Goal: Task Accomplishment & Management: Manage account settings

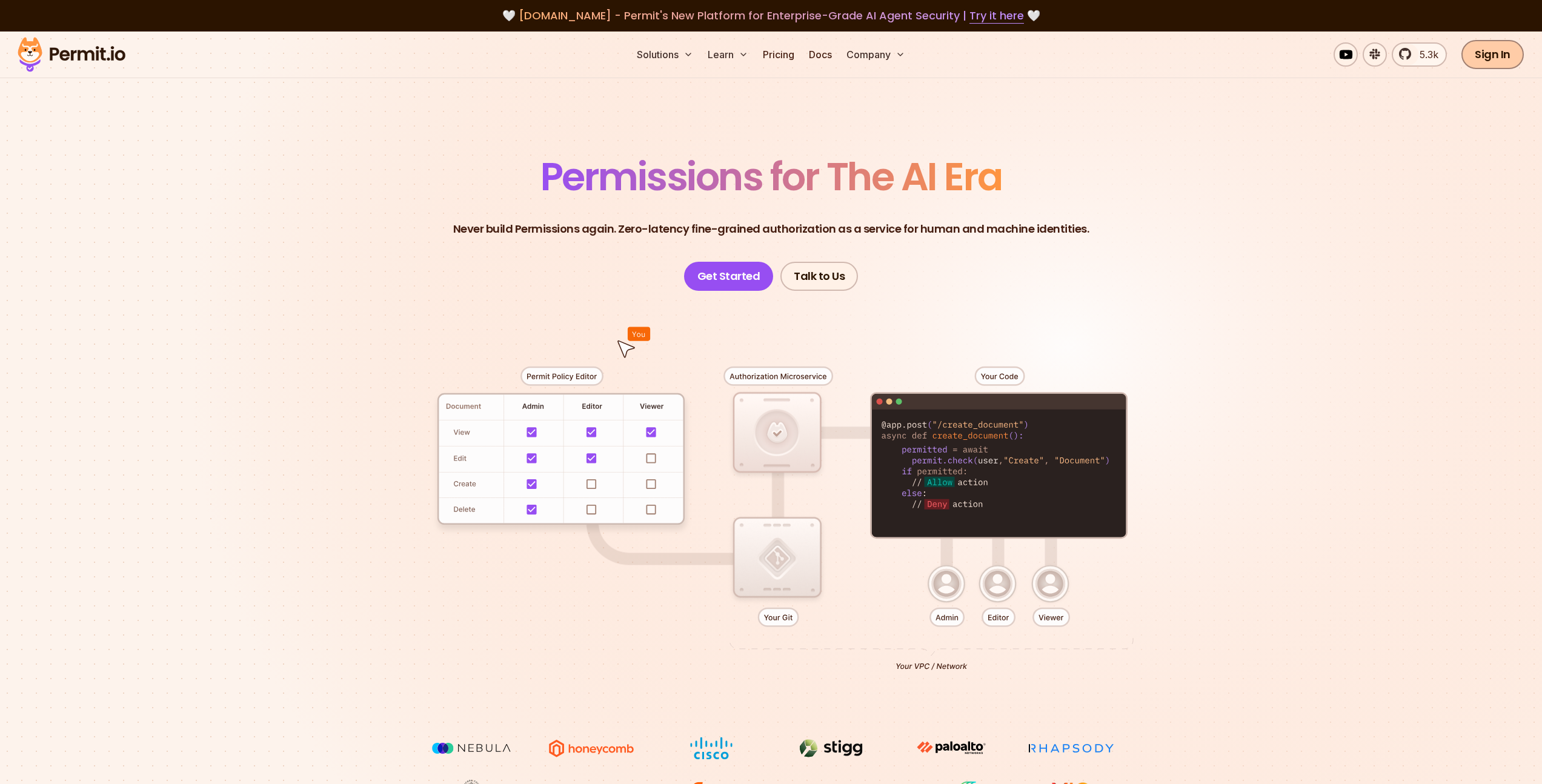
click at [1511, 64] on link "Sign In" at bounding box center [1493, 54] width 63 height 29
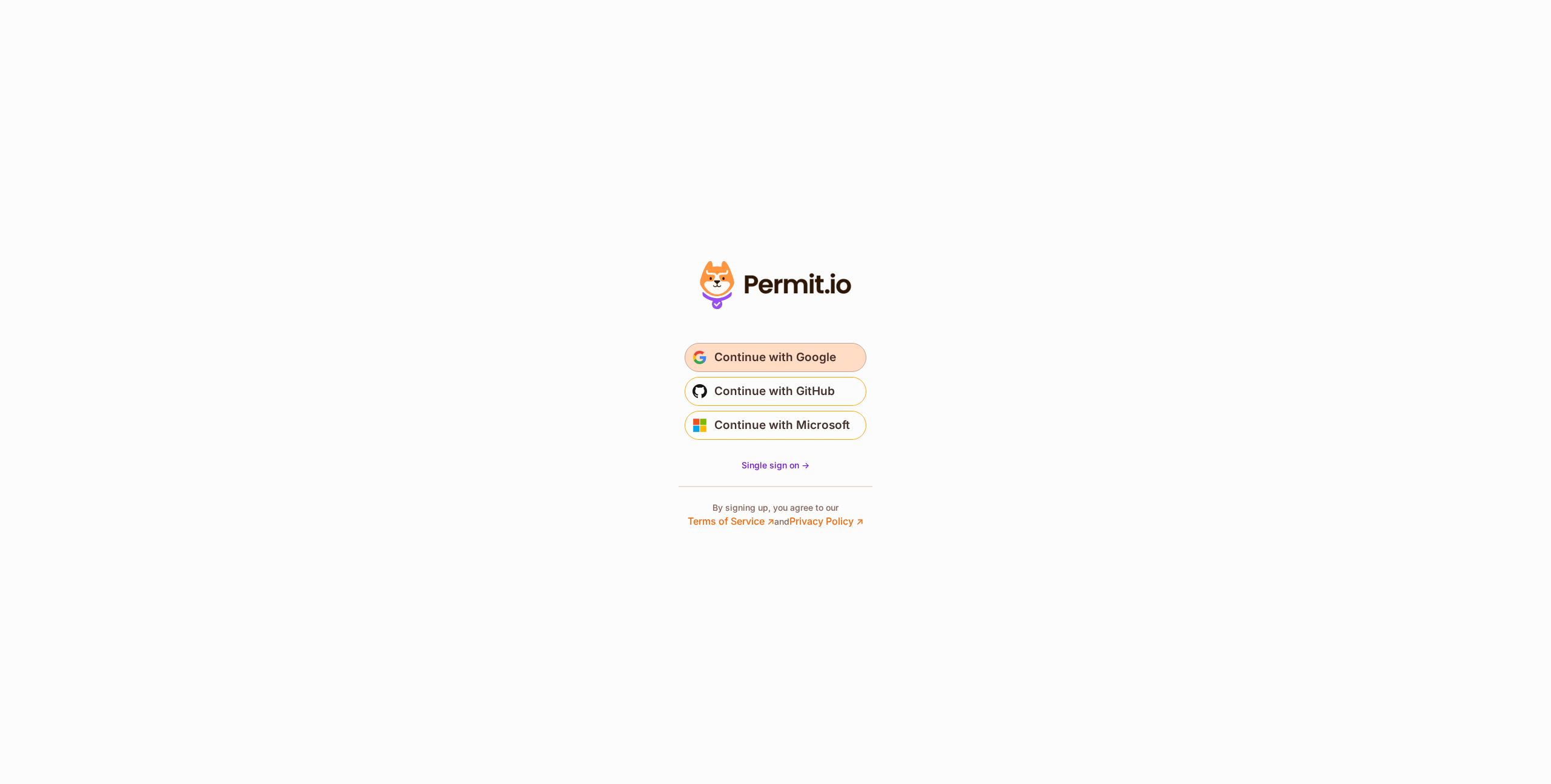
click at [802, 356] on span "Continue with Google" at bounding box center [775, 357] width 122 height 20
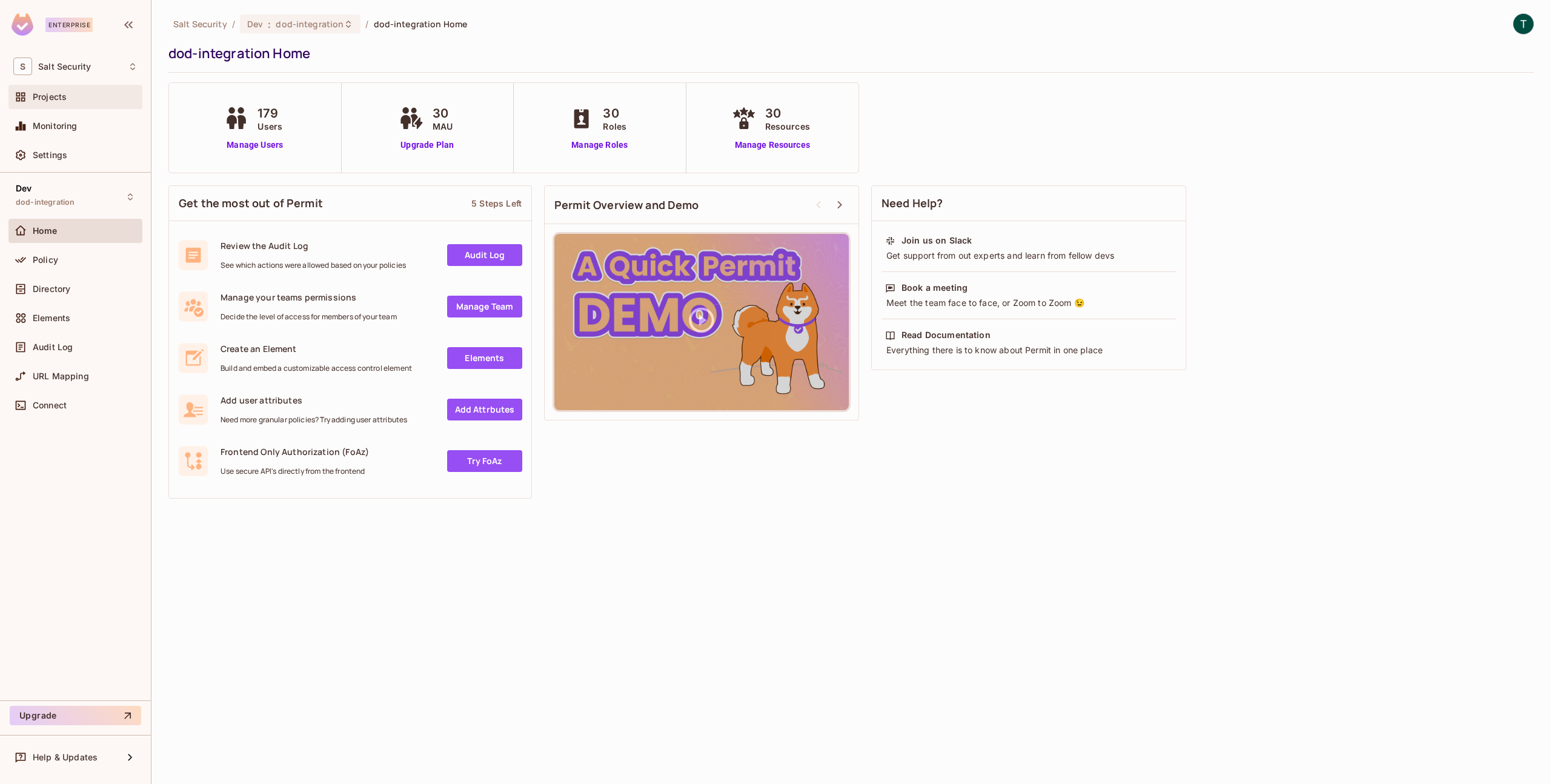
click at [87, 93] on div "Projects" at bounding box center [85, 97] width 105 height 10
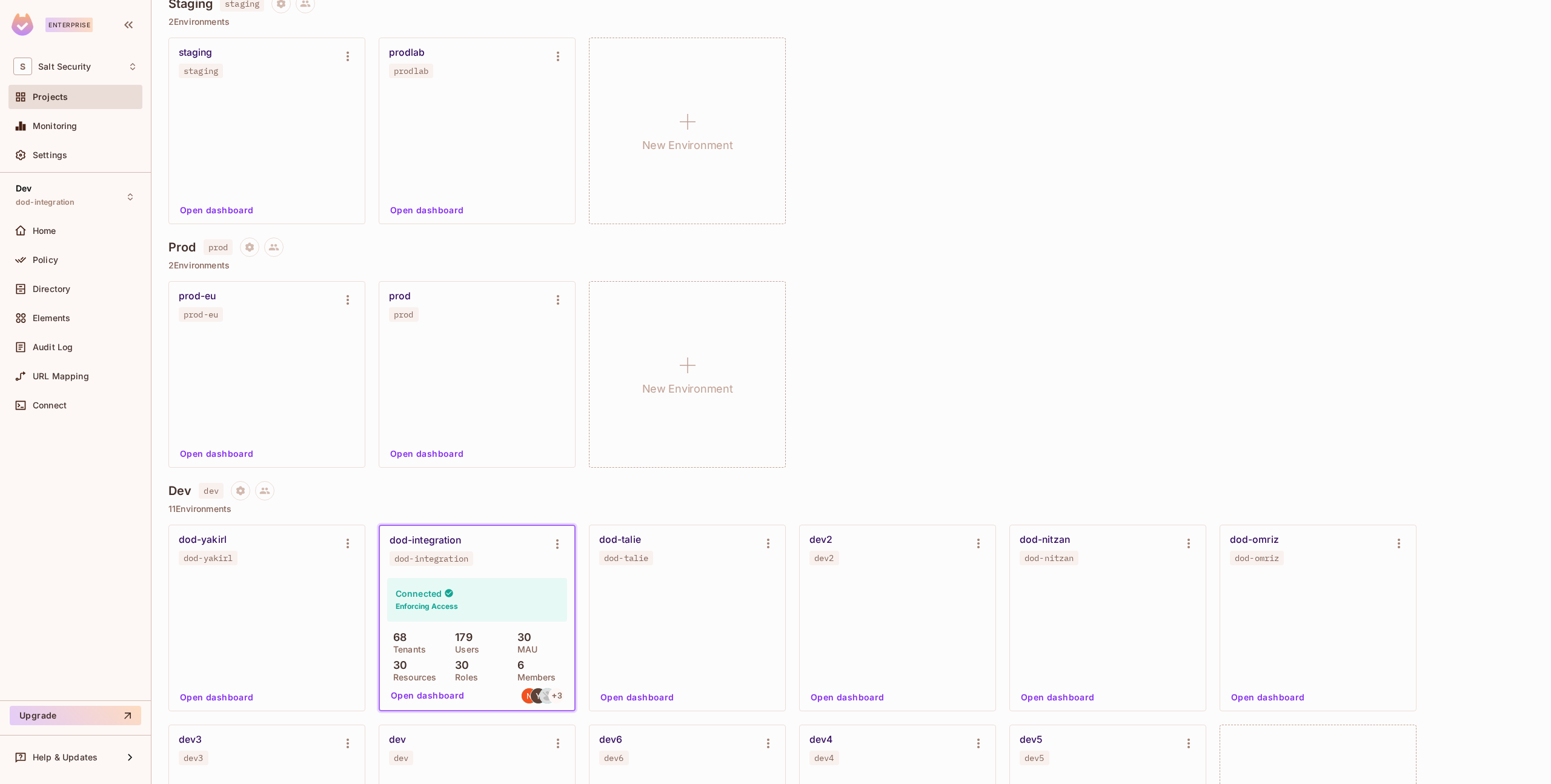
scroll to position [151, 0]
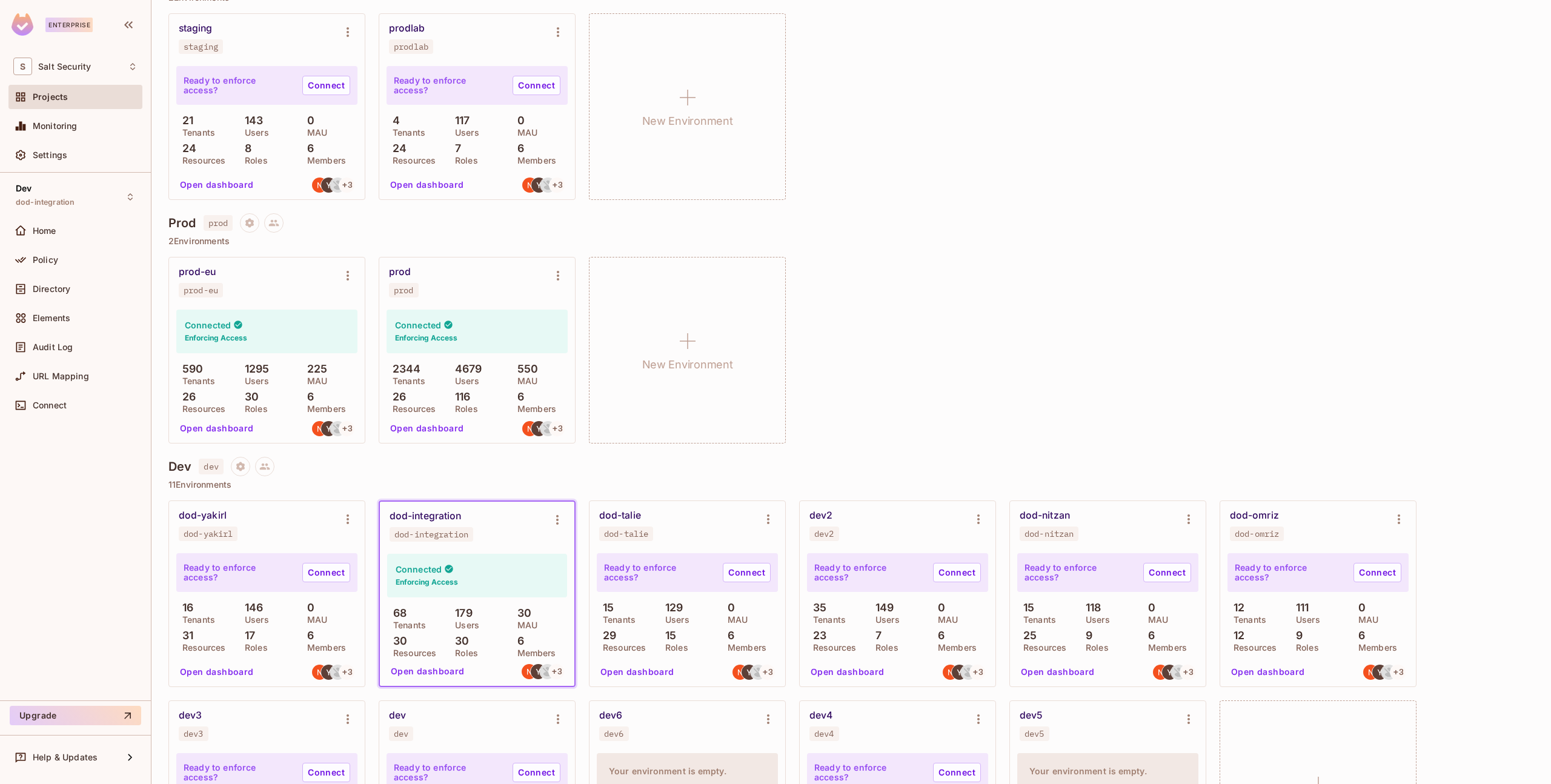
click at [435, 520] on div "dod-integration" at bounding box center [425, 516] width 72 height 12
click at [471, 571] on div "Connected Enforcing Access" at bounding box center [478, 575] width 180 height 44
click at [440, 510] on div "dod-integration" at bounding box center [425, 516] width 72 height 12
click at [457, 671] on button "Open dashboard" at bounding box center [428, 671] width 83 height 20
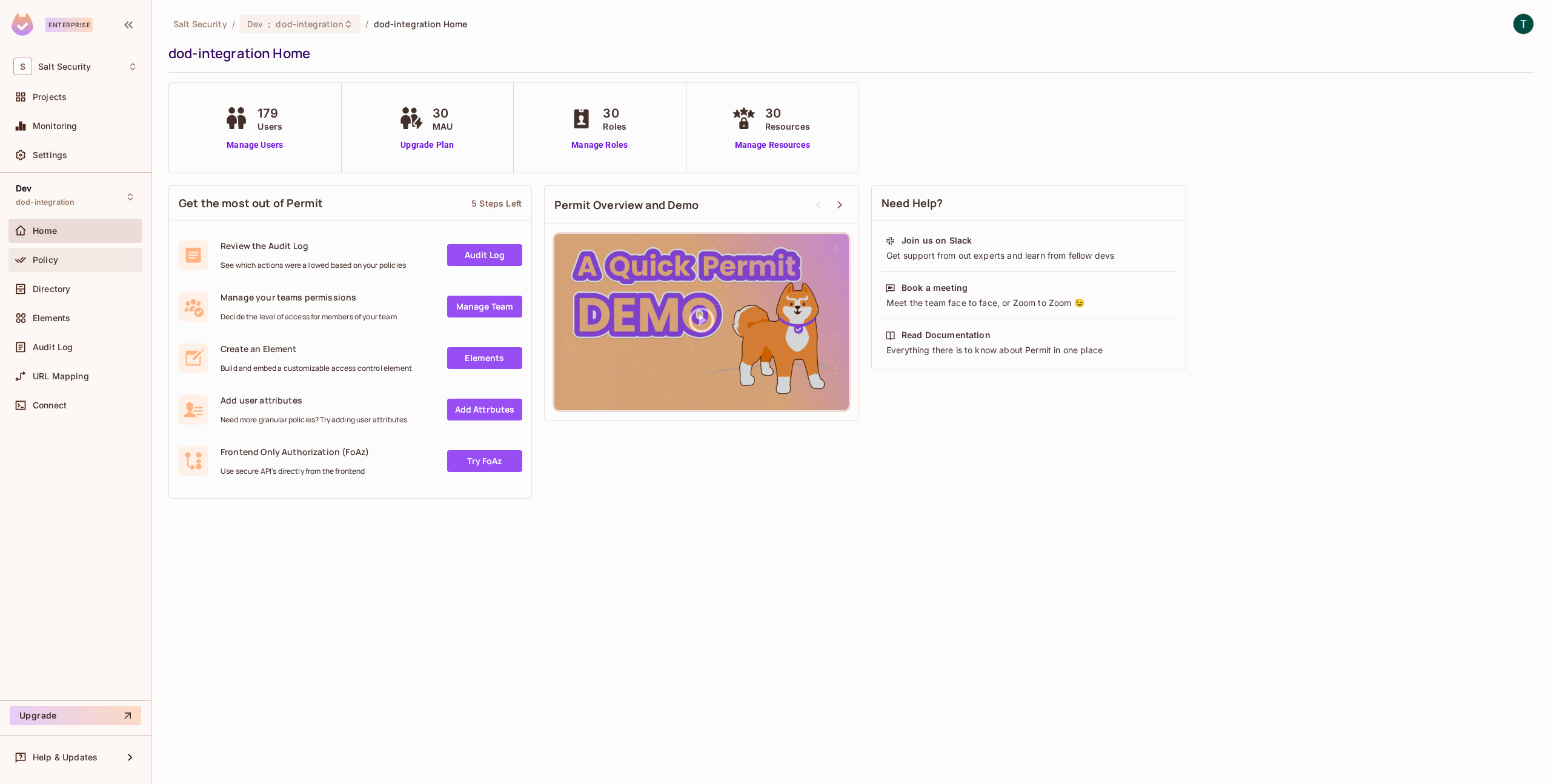
click at [74, 263] on div "Policy" at bounding box center [85, 260] width 105 height 10
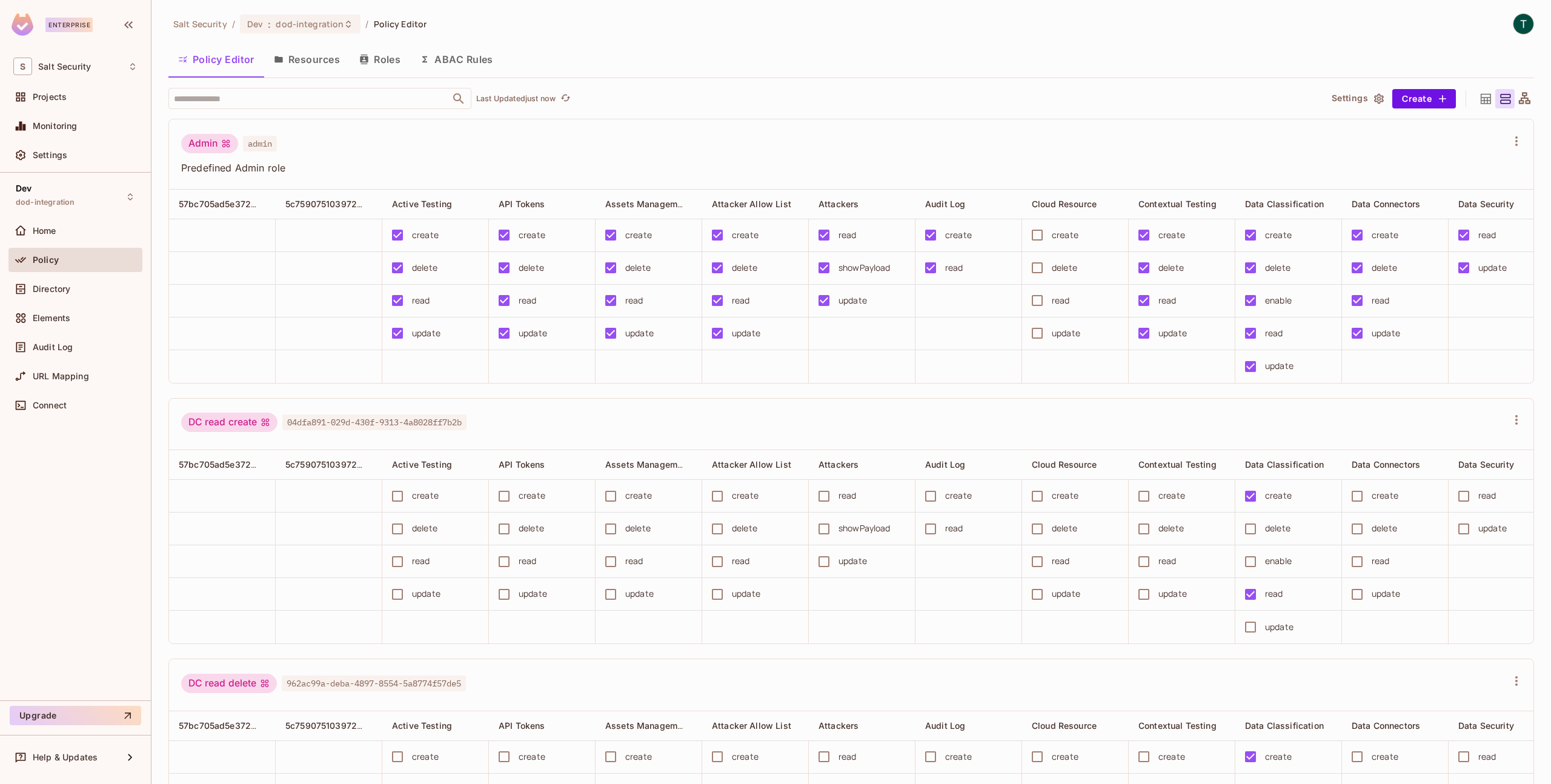
click at [313, 68] on button "Resources" at bounding box center [307, 59] width 85 height 30
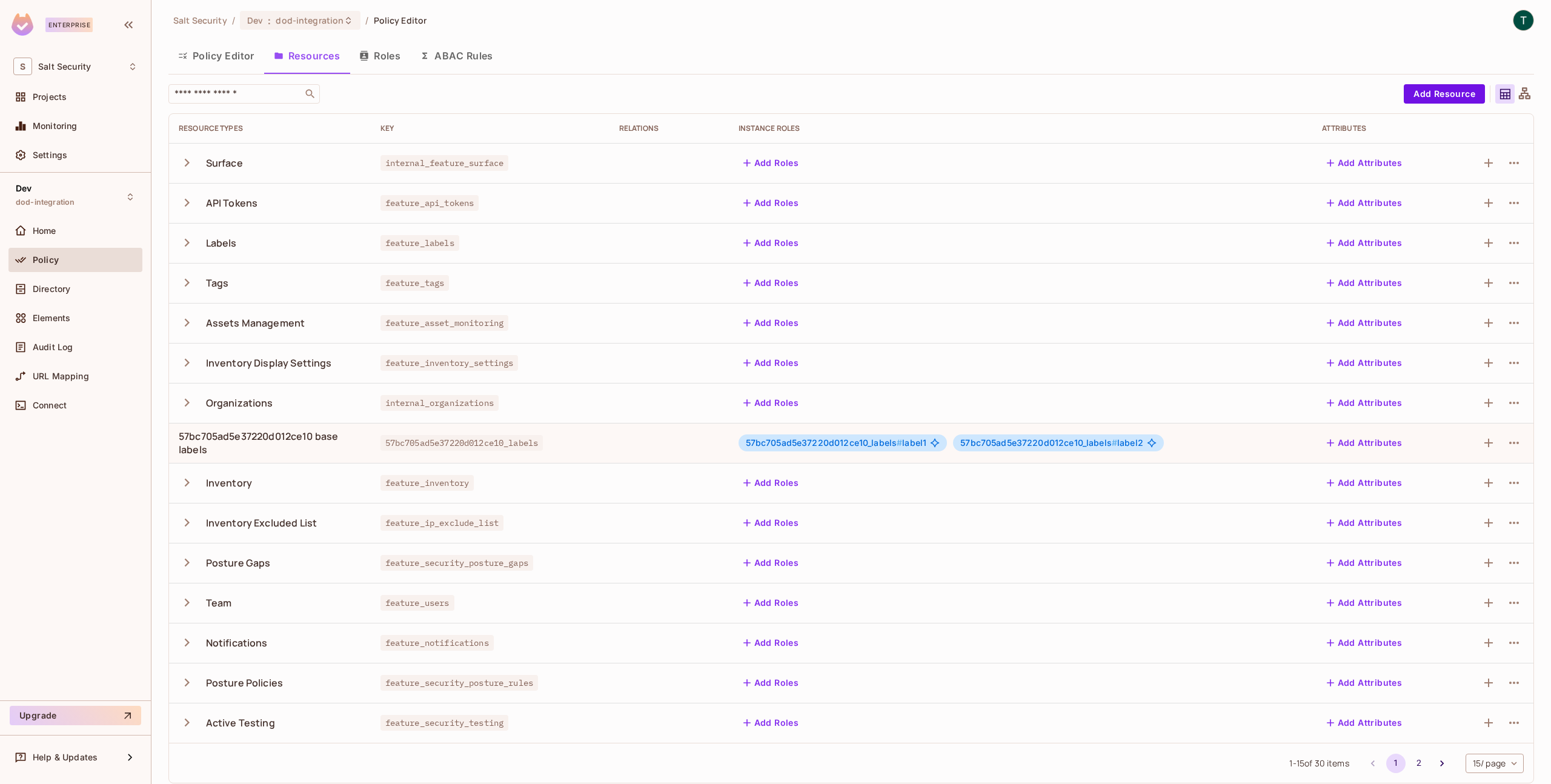
scroll to position [13, 0]
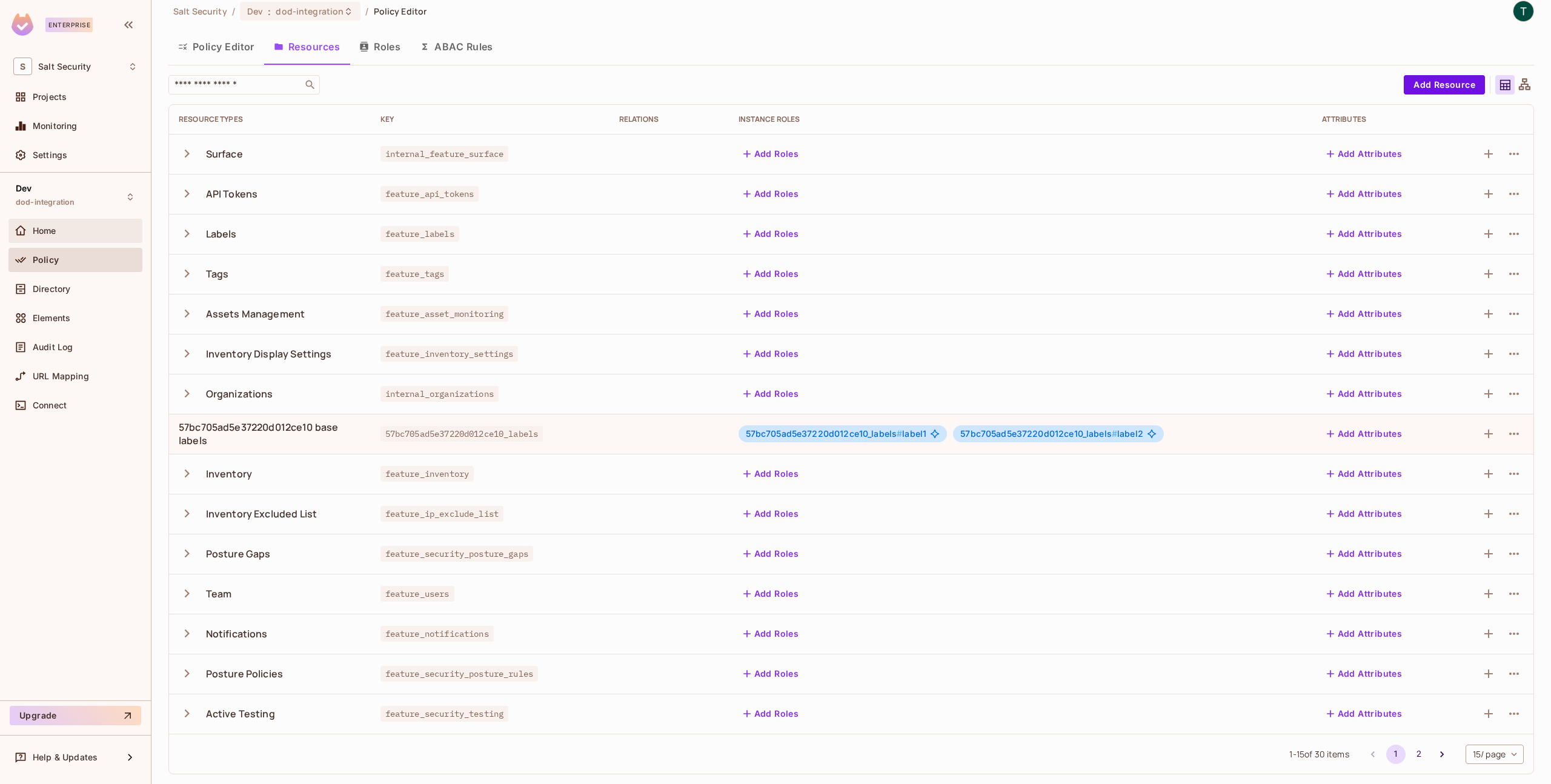
click at [51, 235] on span "Home" at bounding box center [44, 231] width 24 height 10
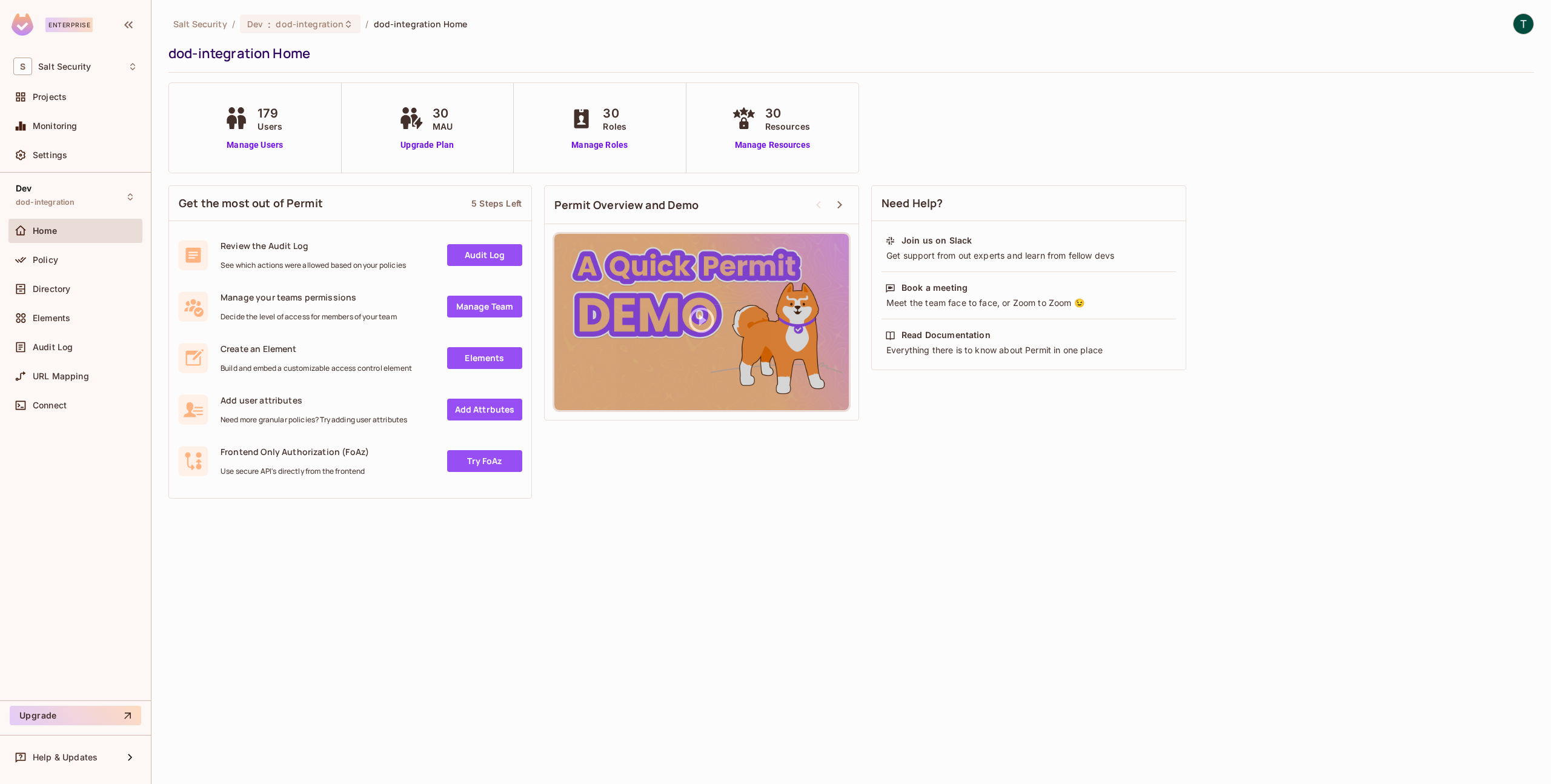
click at [224, 132] on div "179 Users" at bounding box center [255, 118] width 67 height 28
click at [268, 118] on span "179" at bounding box center [270, 113] width 25 height 18
click at [262, 145] on link "Manage Users" at bounding box center [255, 145] width 67 height 13
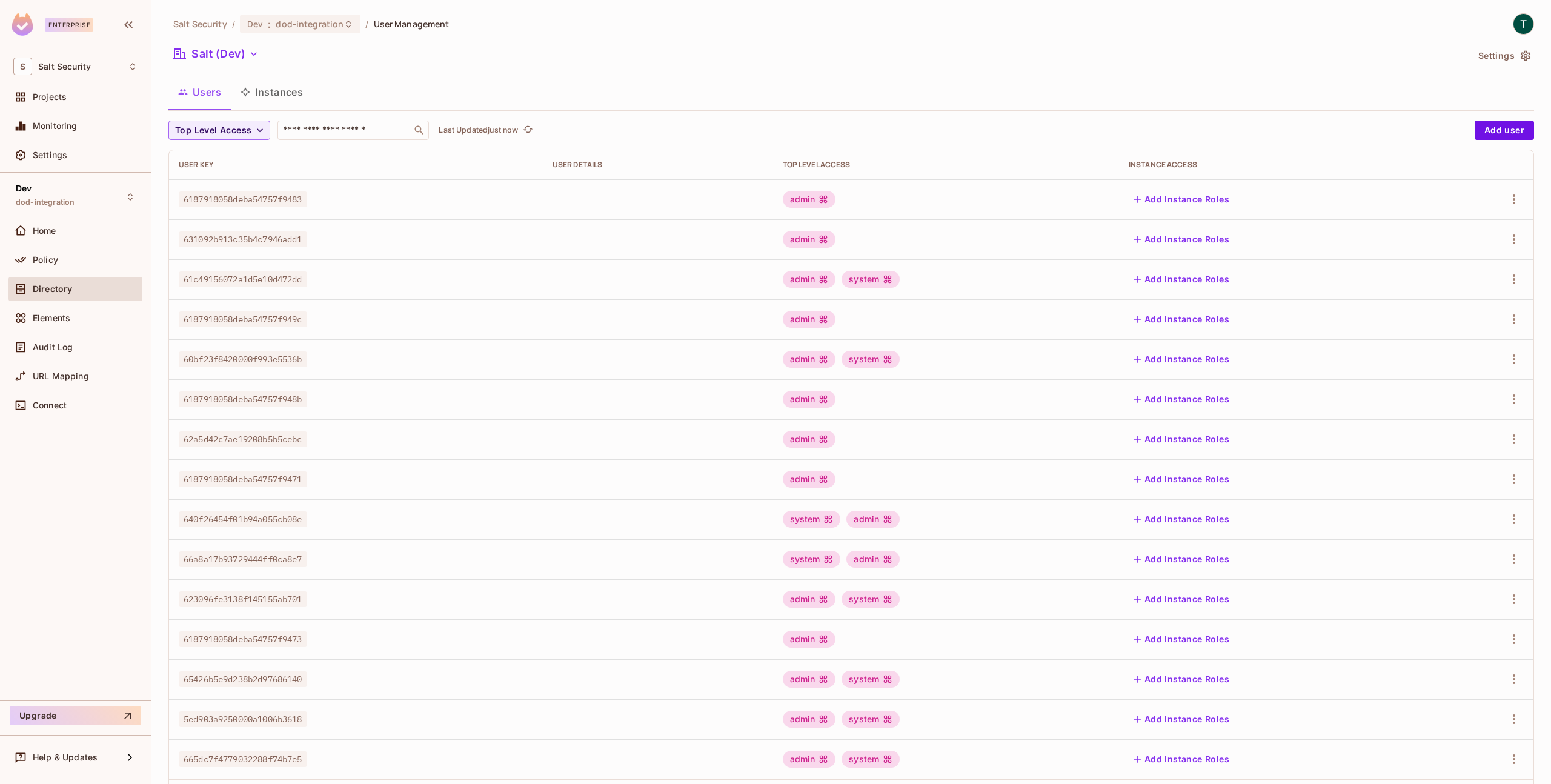
click at [251, 200] on span "6187918058deba54757f9483" at bounding box center [243, 199] width 129 height 16
click at [1511, 199] on icon "button" at bounding box center [1514, 199] width 15 height 15
click at [1478, 226] on li "Edit" at bounding box center [1452, 227] width 107 height 26
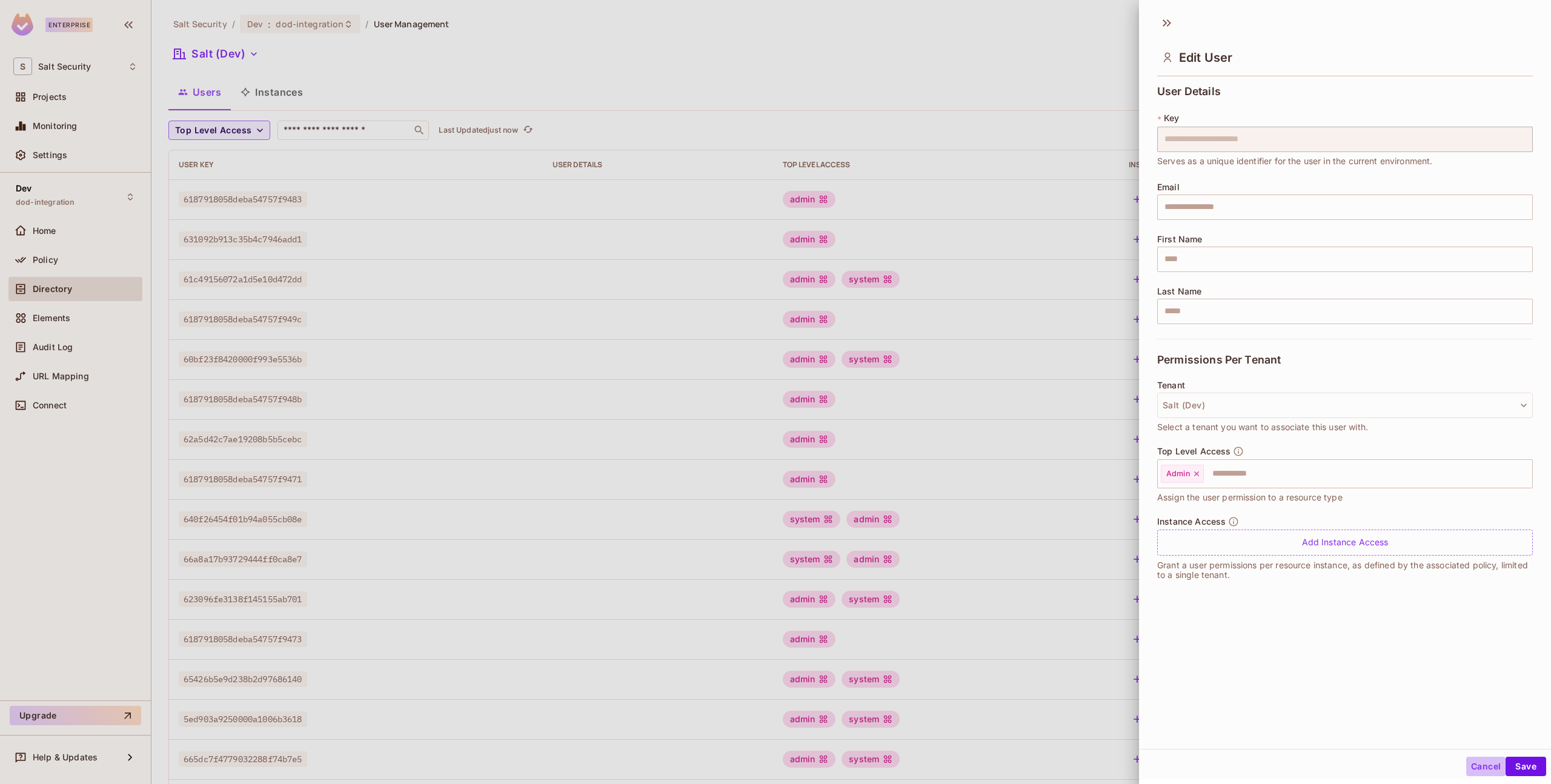
click at [1480, 766] on button "Cancel" at bounding box center [1486, 767] width 39 height 20
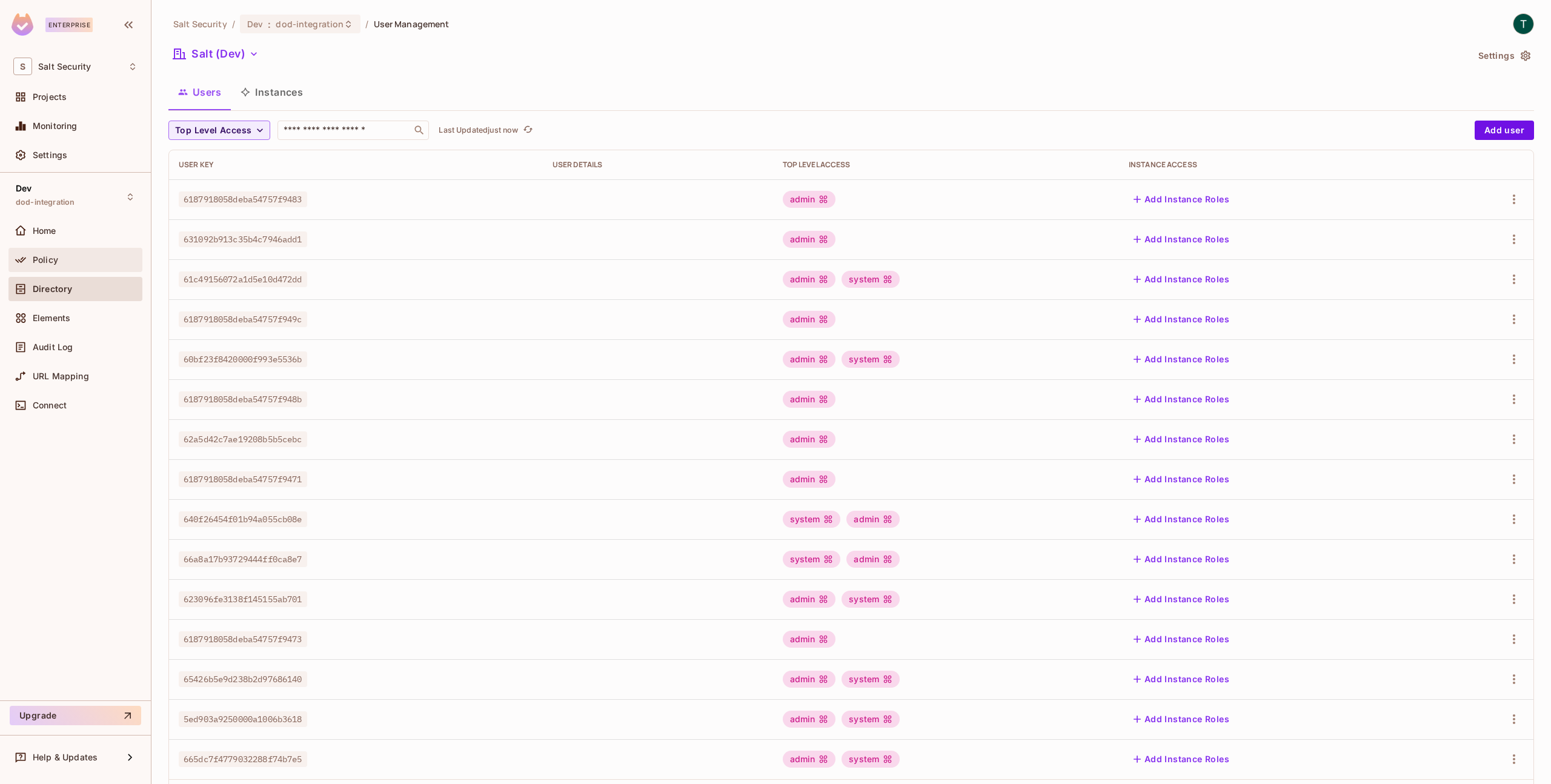
click at [69, 258] on div "Policy" at bounding box center [85, 260] width 105 height 10
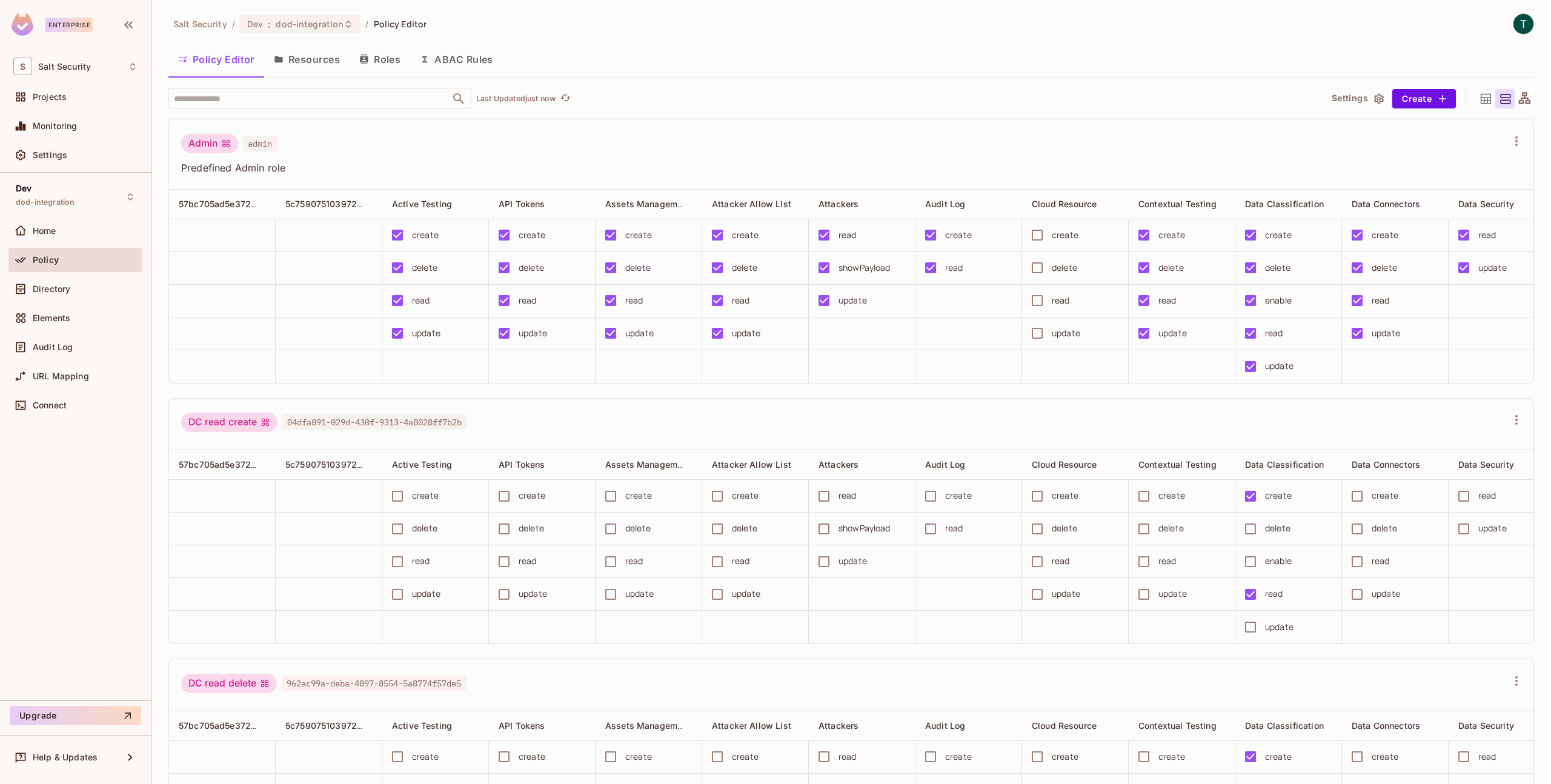
click at [308, 59] on button "Resources" at bounding box center [307, 59] width 85 height 30
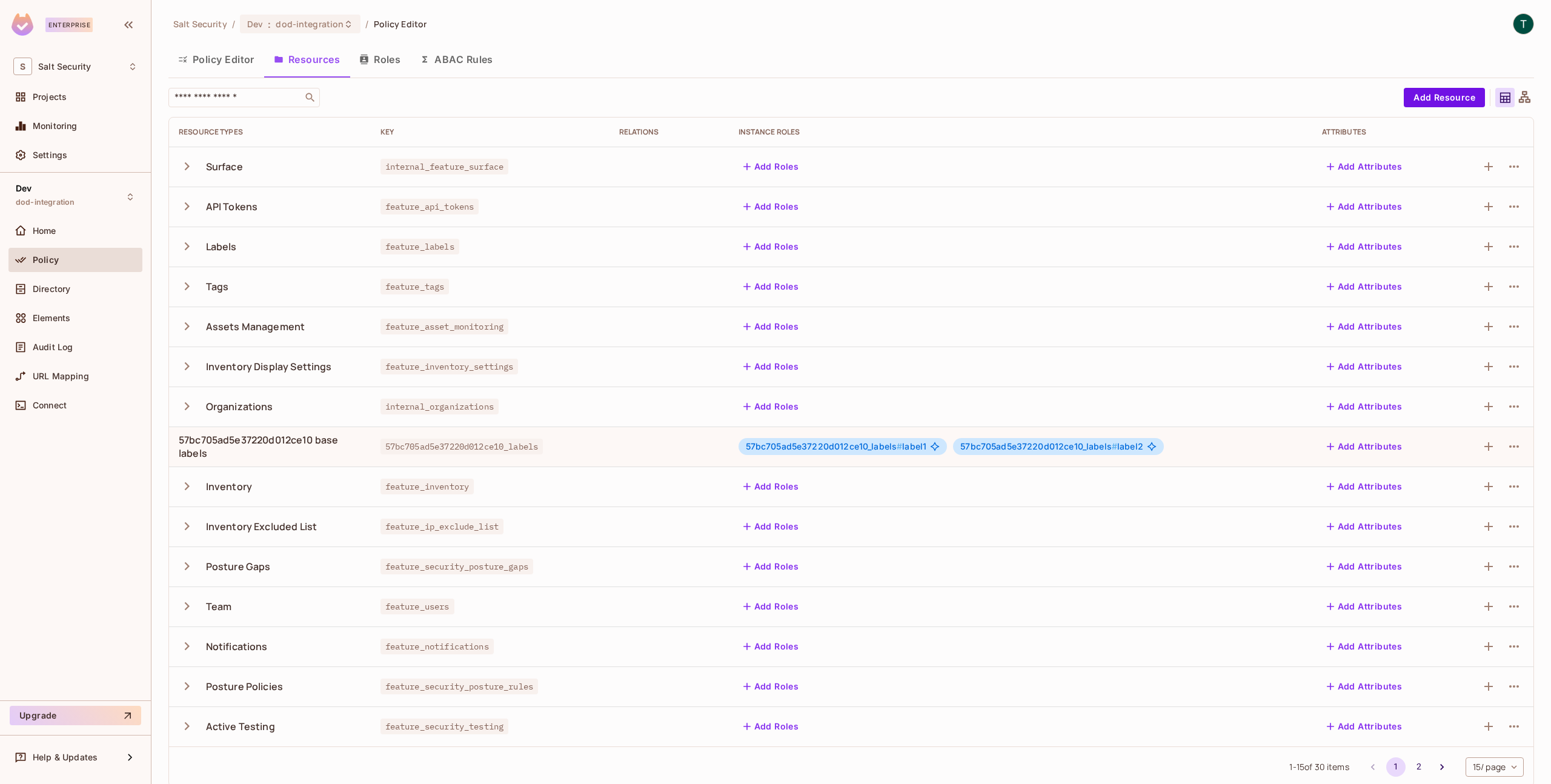
click at [807, 450] on span "57bc705ad5e37220d012ce10_labels #" at bounding box center [825, 446] width 157 height 10
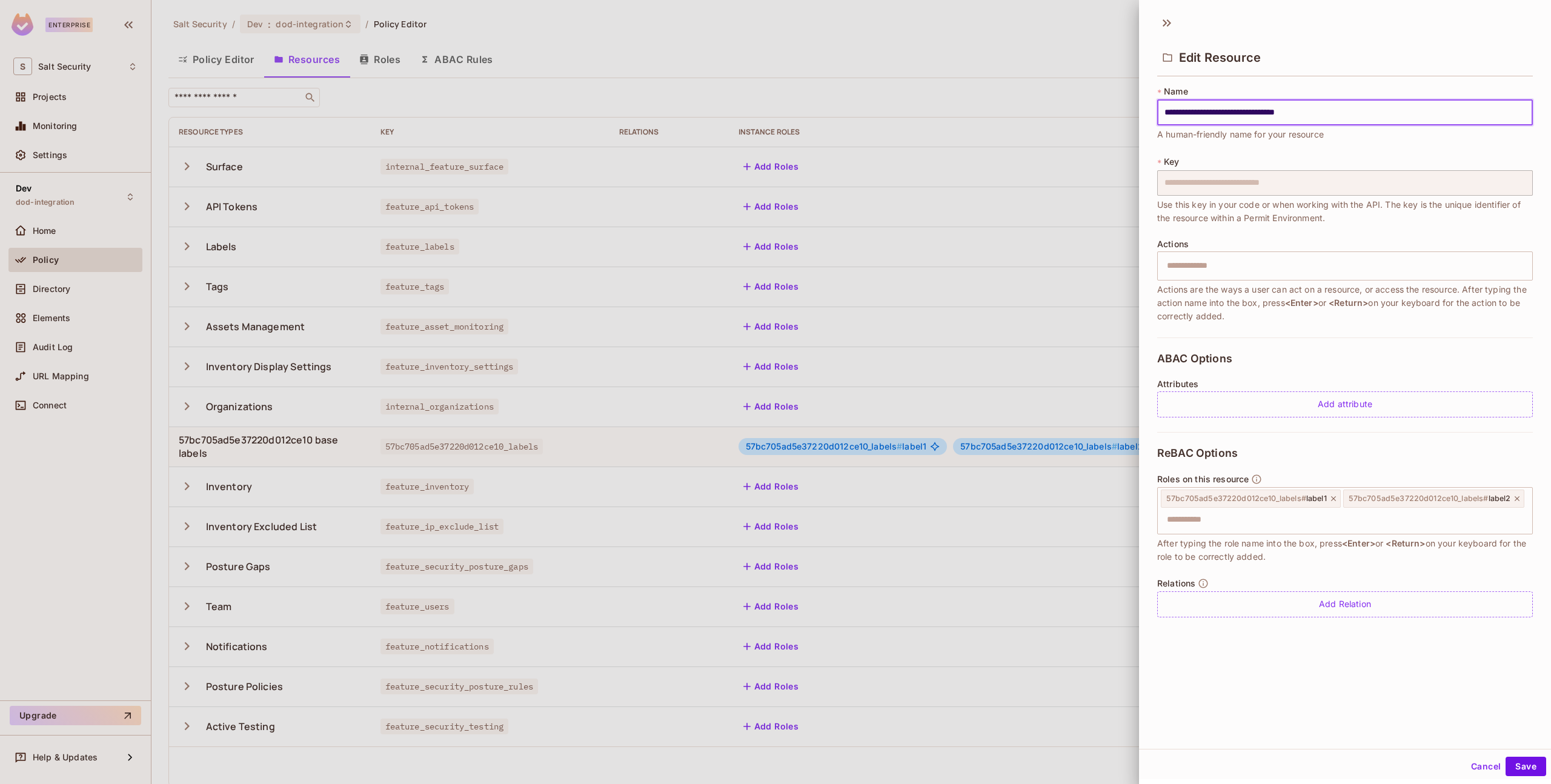
click at [1477, 768] on button "Cancel" at bounding box center [1486, 767] width 39 height 20
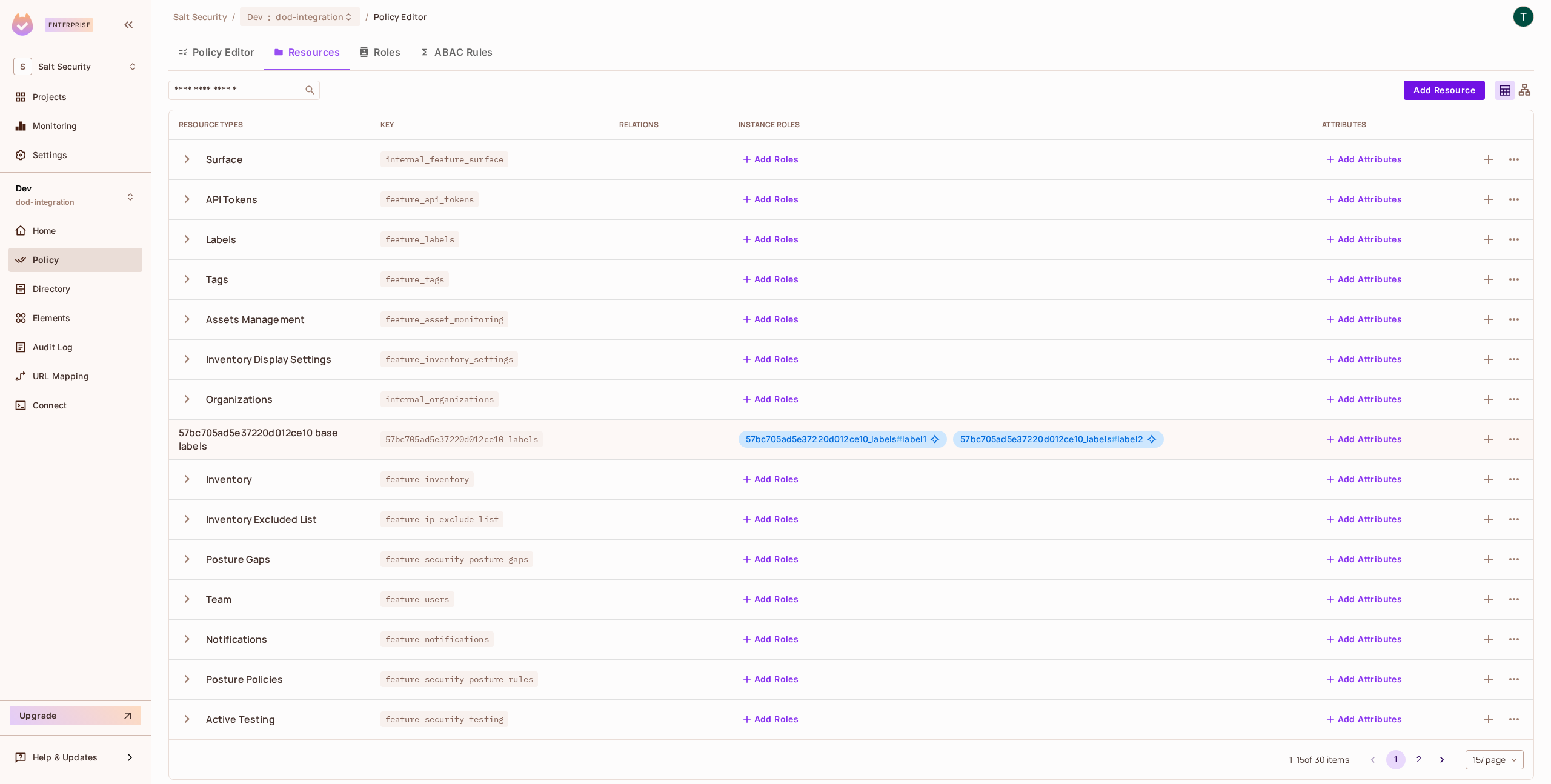
scroll to position [13, 0]
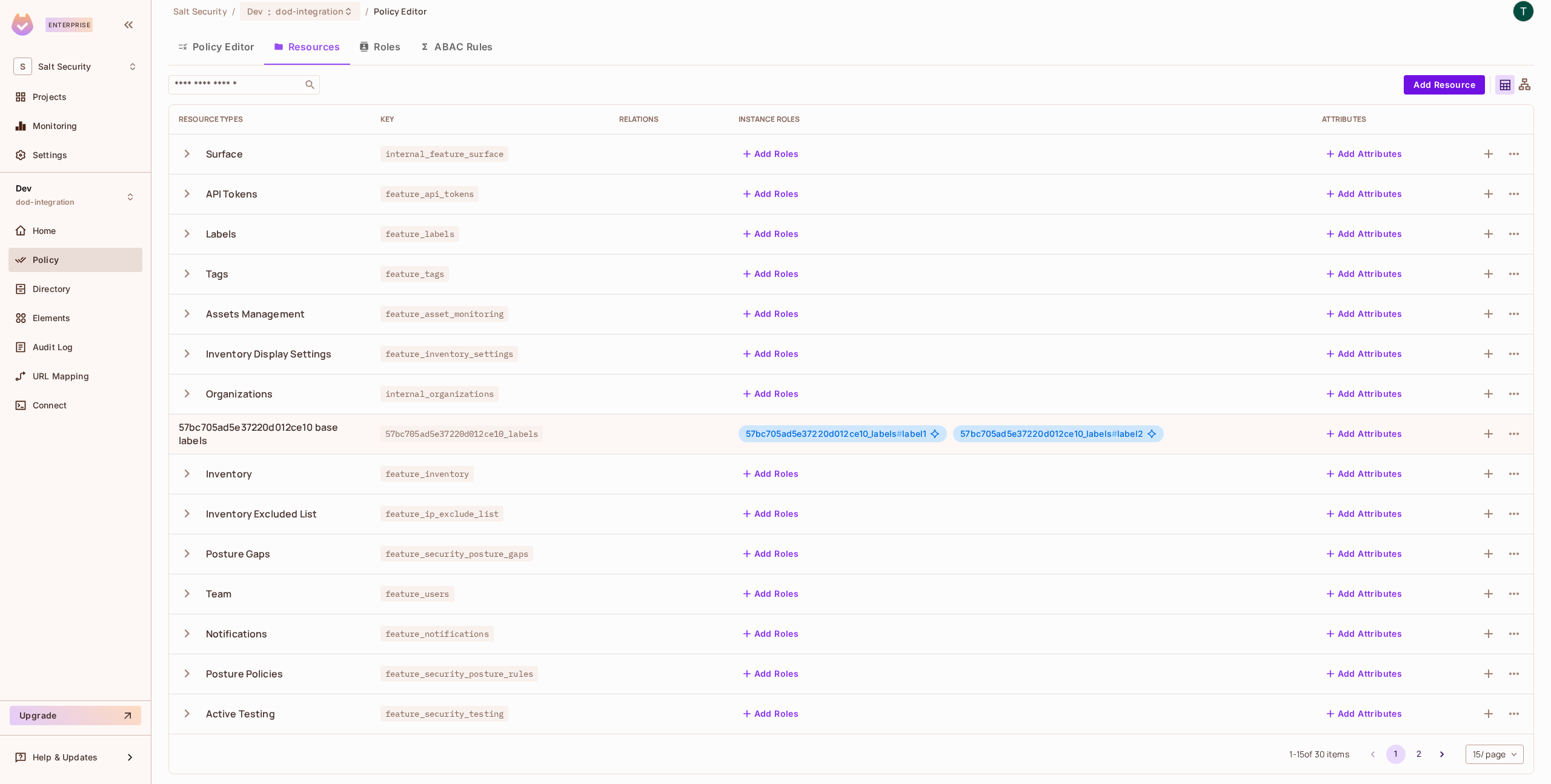
click at [1024, 433] on span "57bc705ad5e37220d012ce10_labels #" at bounding box center [1039, 433] width 157 height 10
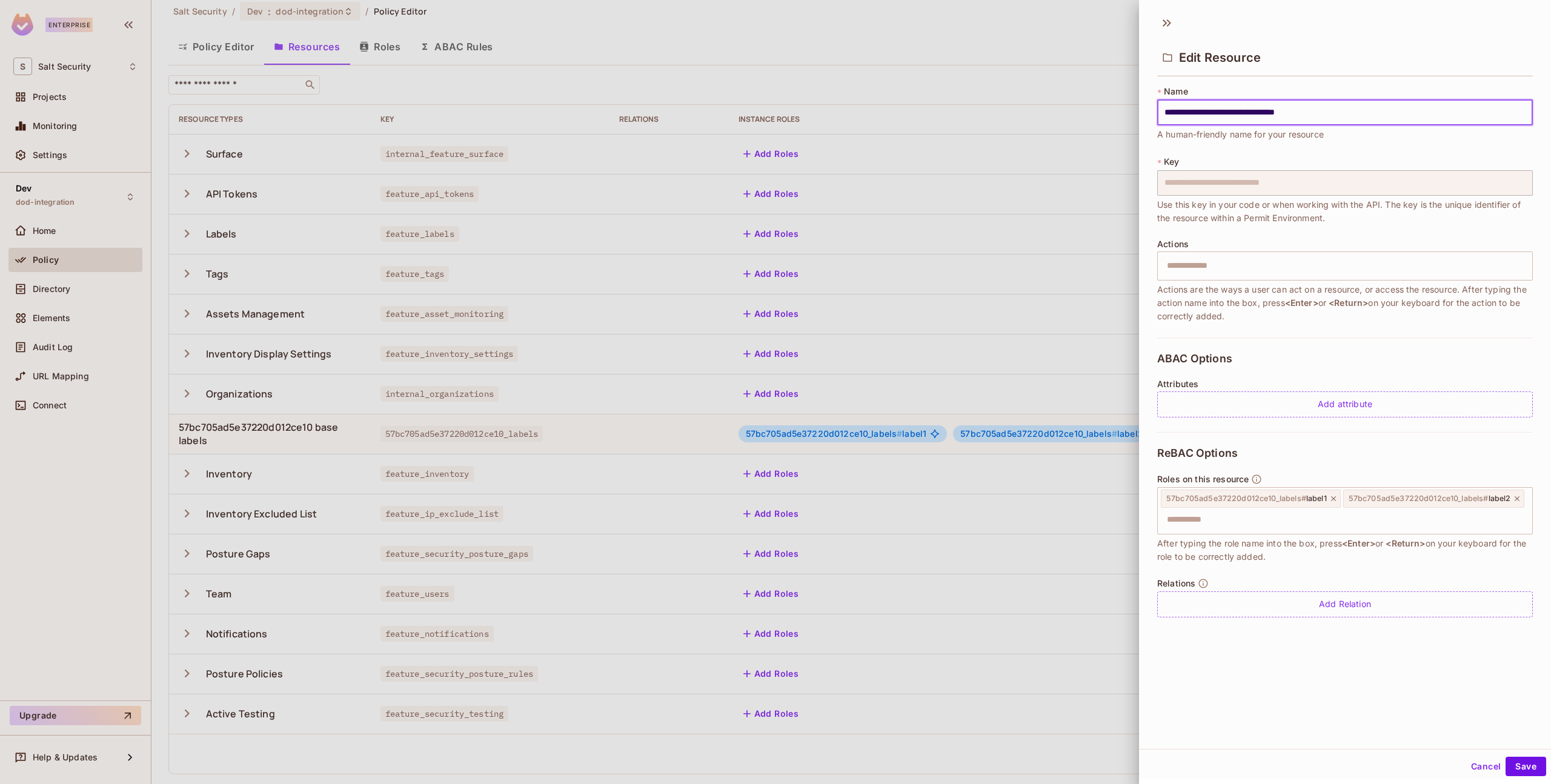
click at [1476, 765] on button "Cancel" at bounding box center [1486, 767] width 39 height 20
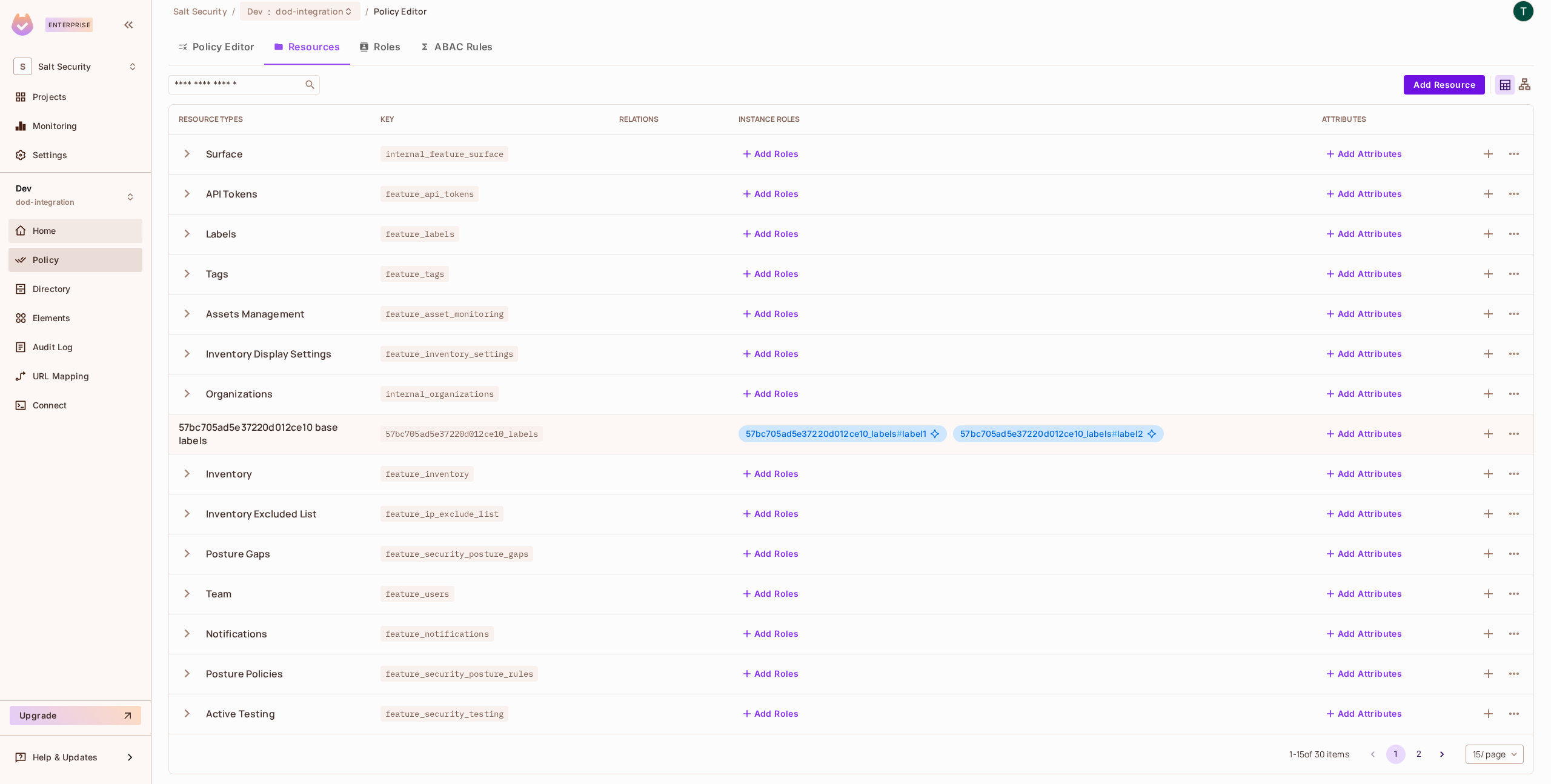
click at [42, 232] on span "Home" at bounding box center [44, 231] width 24 height 10
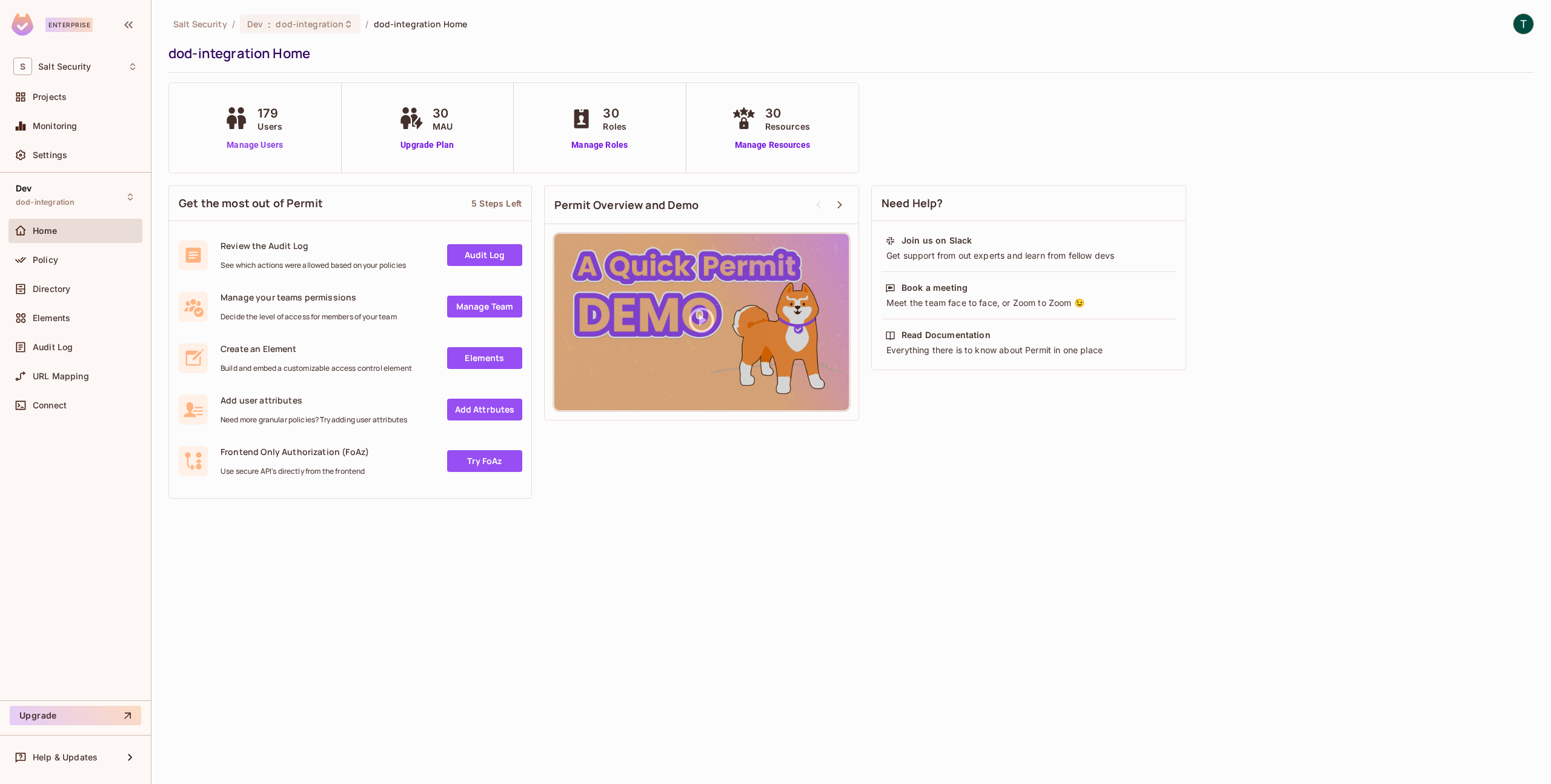
click at [257, 147] on link "Manage Users" at bounding box center [255, 145] width 67 height 13
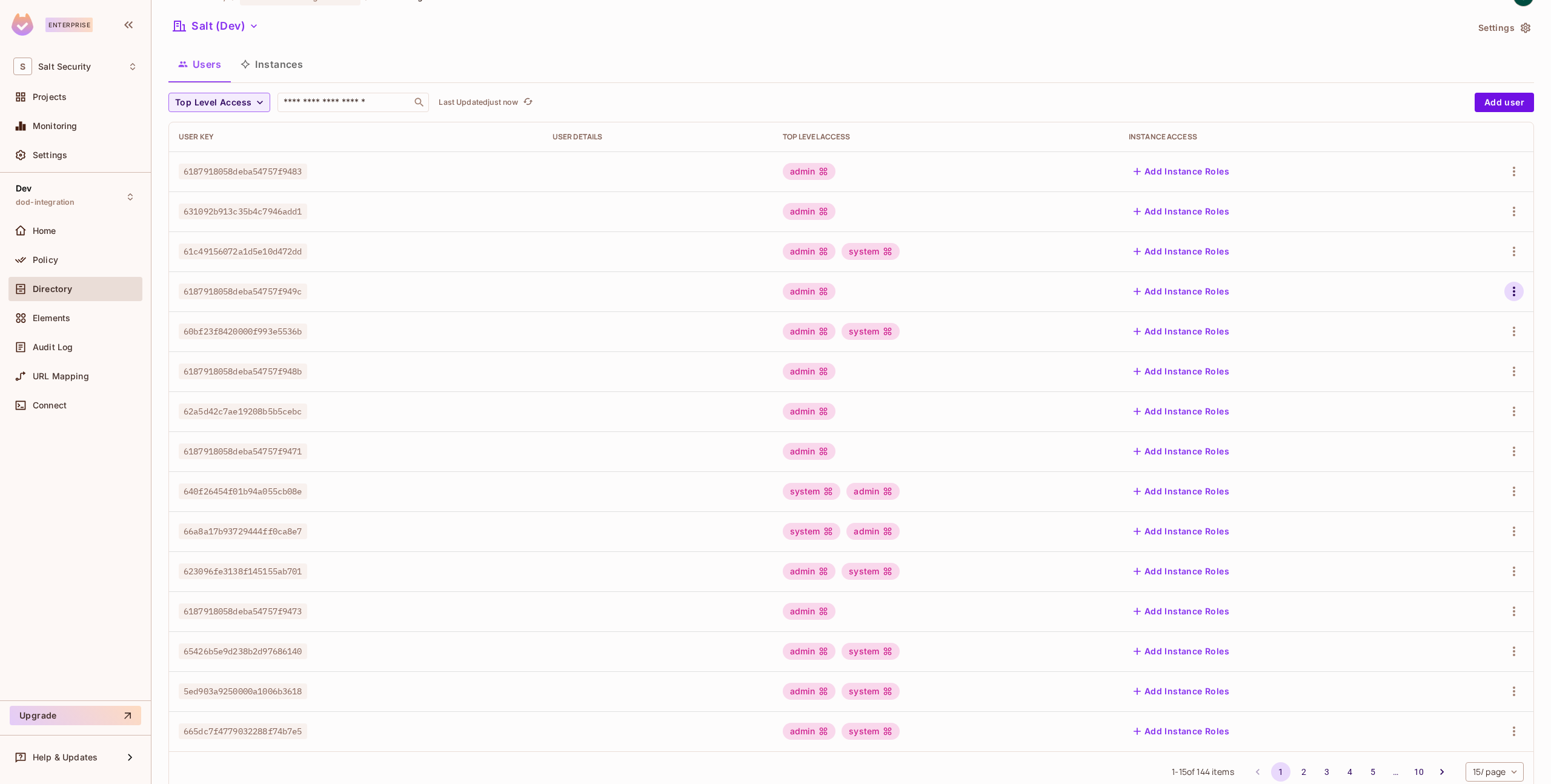
scroll to position [63, 0]
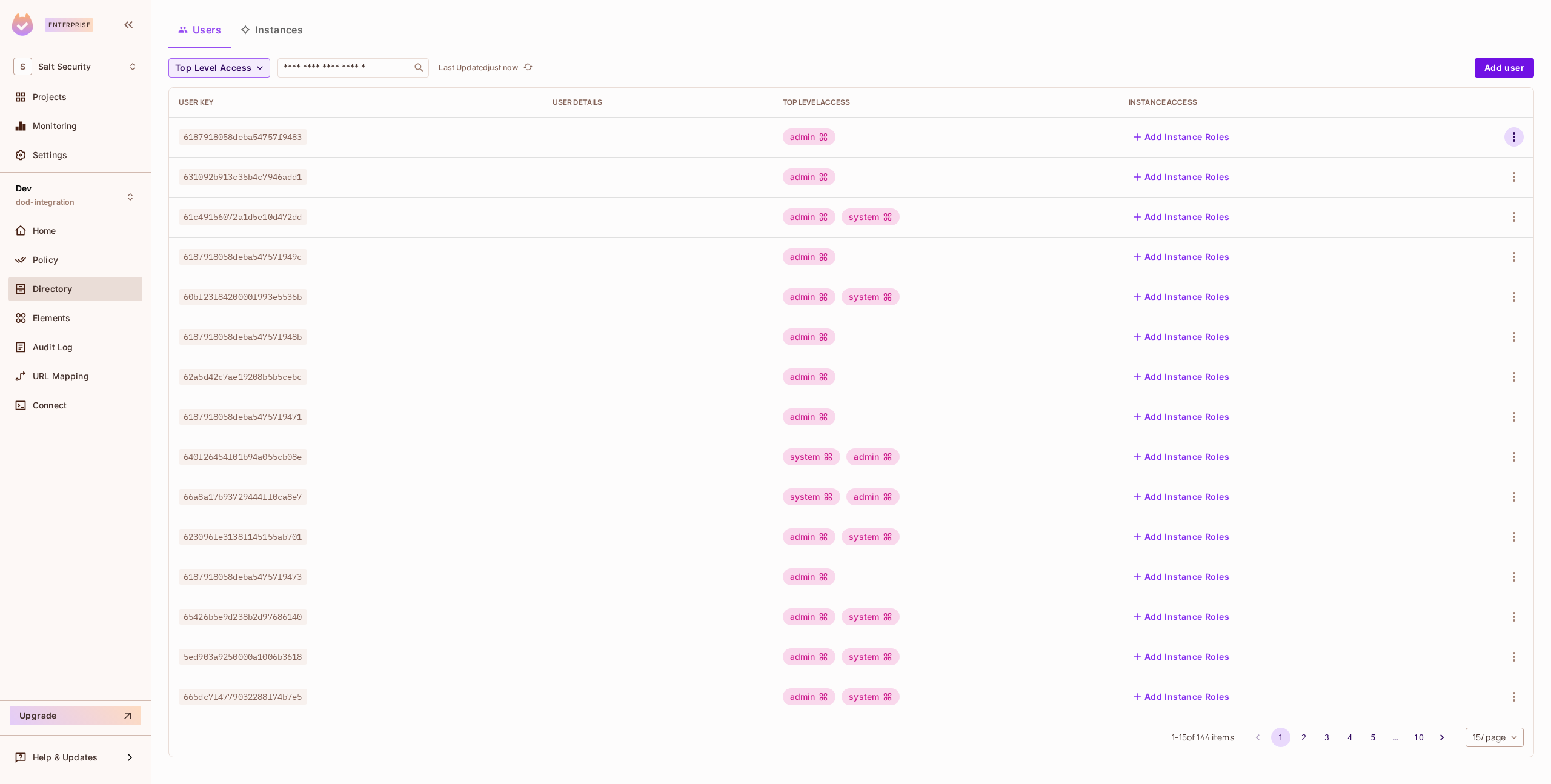
click at [1507, 139] on icon "button" at bounding box center [1514, 137] width 15 height 15
click at [1465, 164] on li "Edit" at bounding box center [1452, 164] width 107 height 26
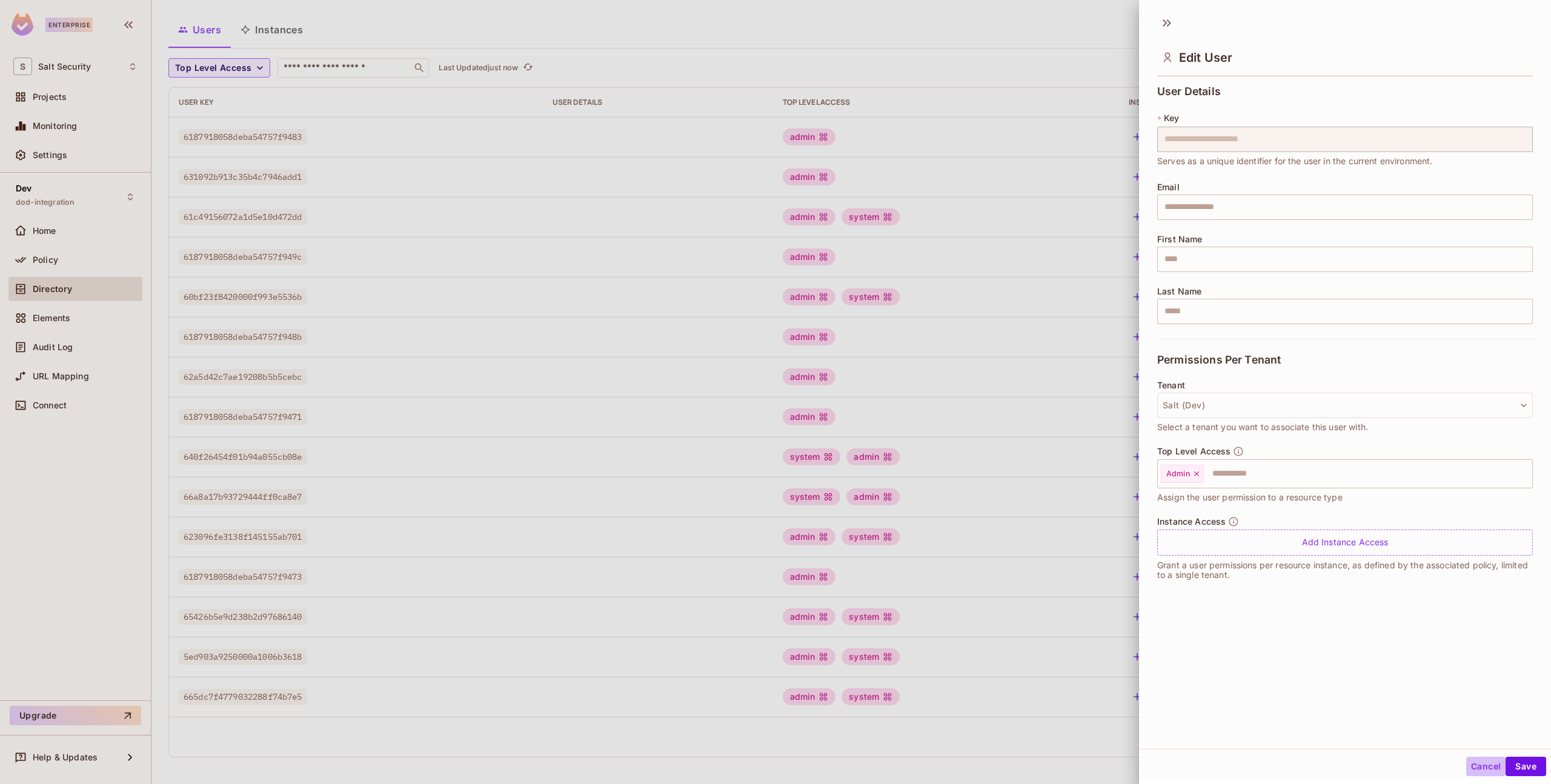
click at [1480, 766] on button "Cancel" at bounding box center [1486, 767] width 39 height 20
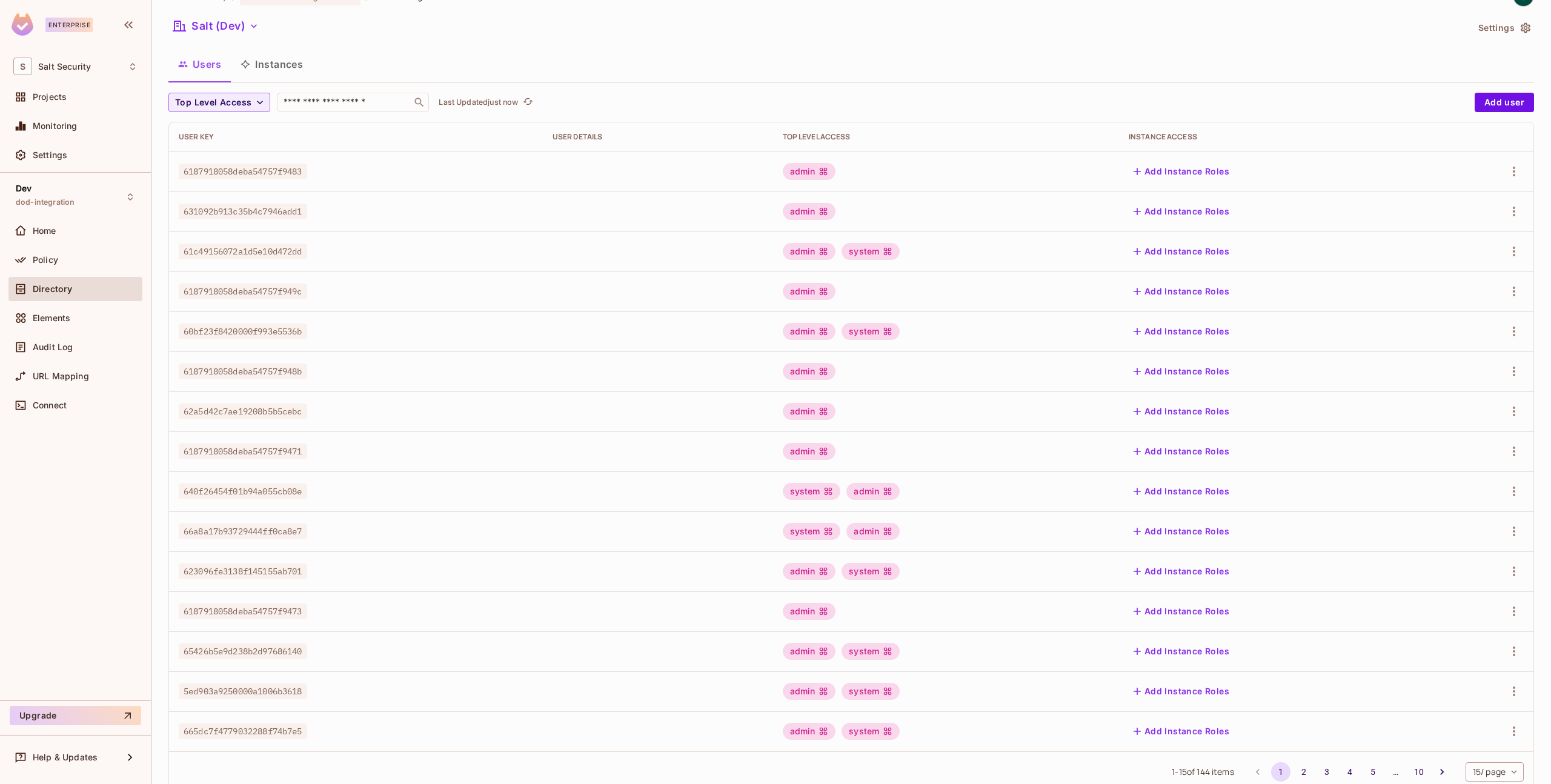
scroll to position [0, 0]
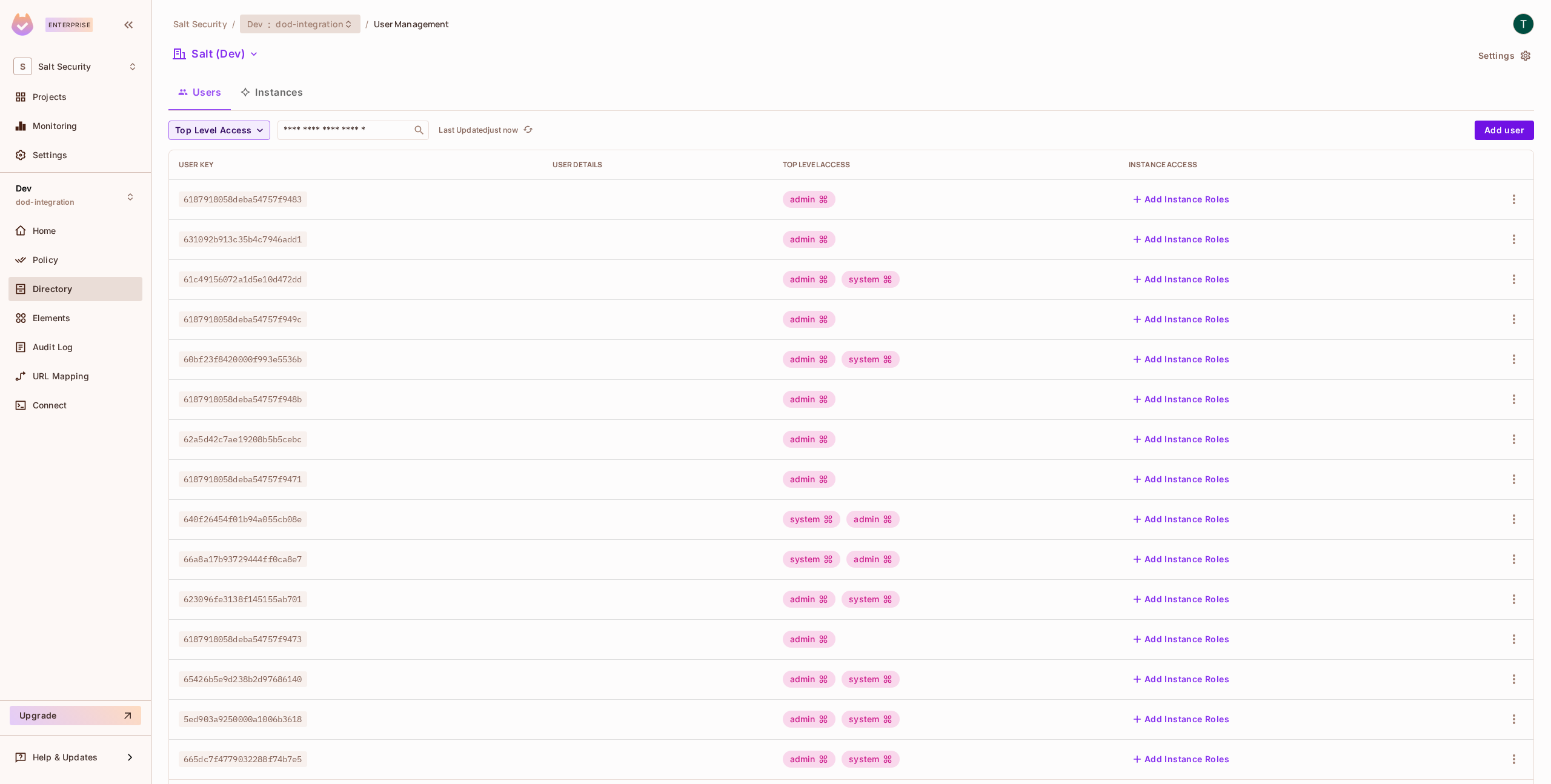
click at [297, 21] on span "dod-integration" at bounding box center [310, 24] width 68 height 12
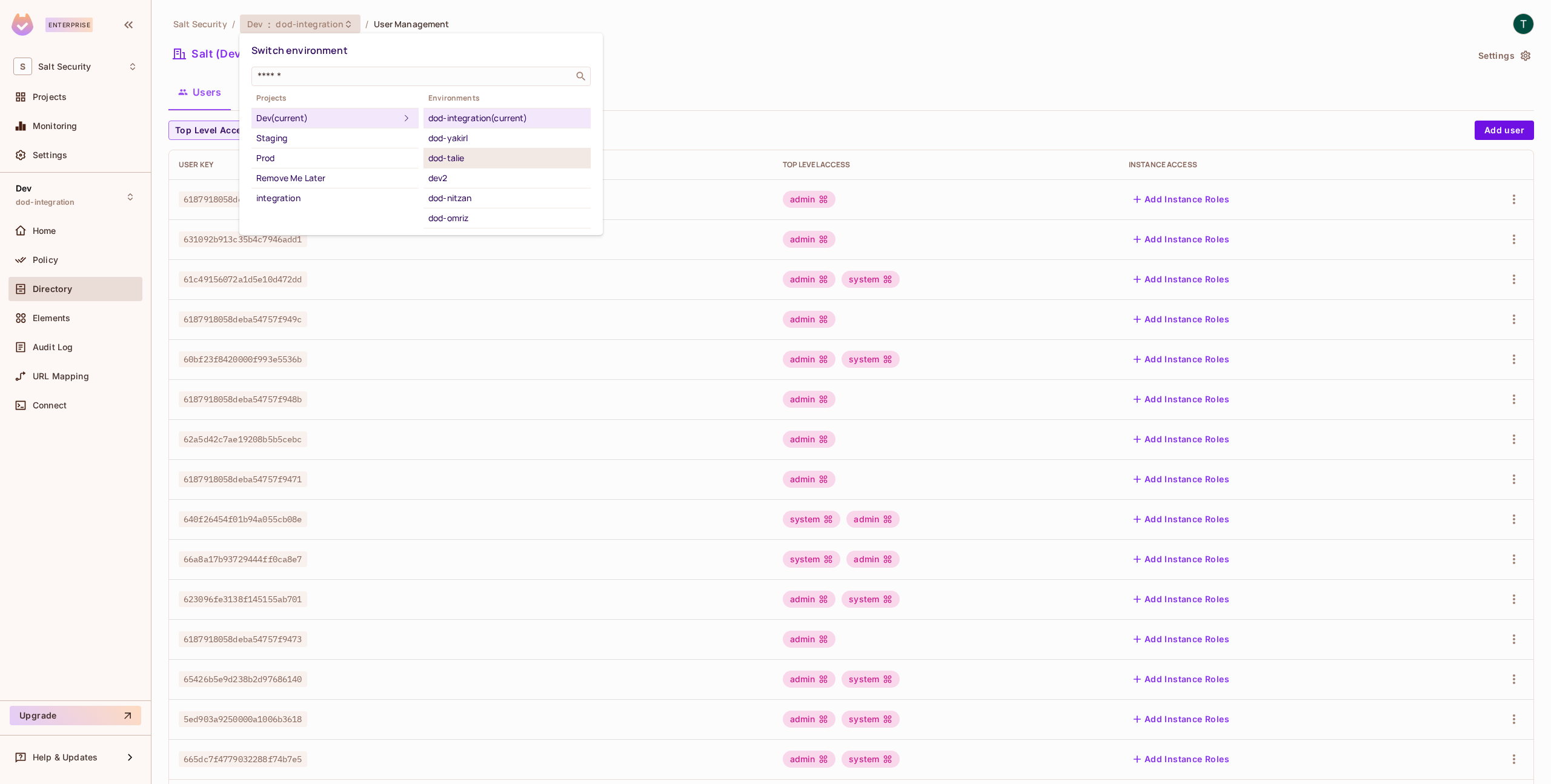
click at [448, 157] on div "dod-talie" at bounding box center [507, 158] width 158 height 15
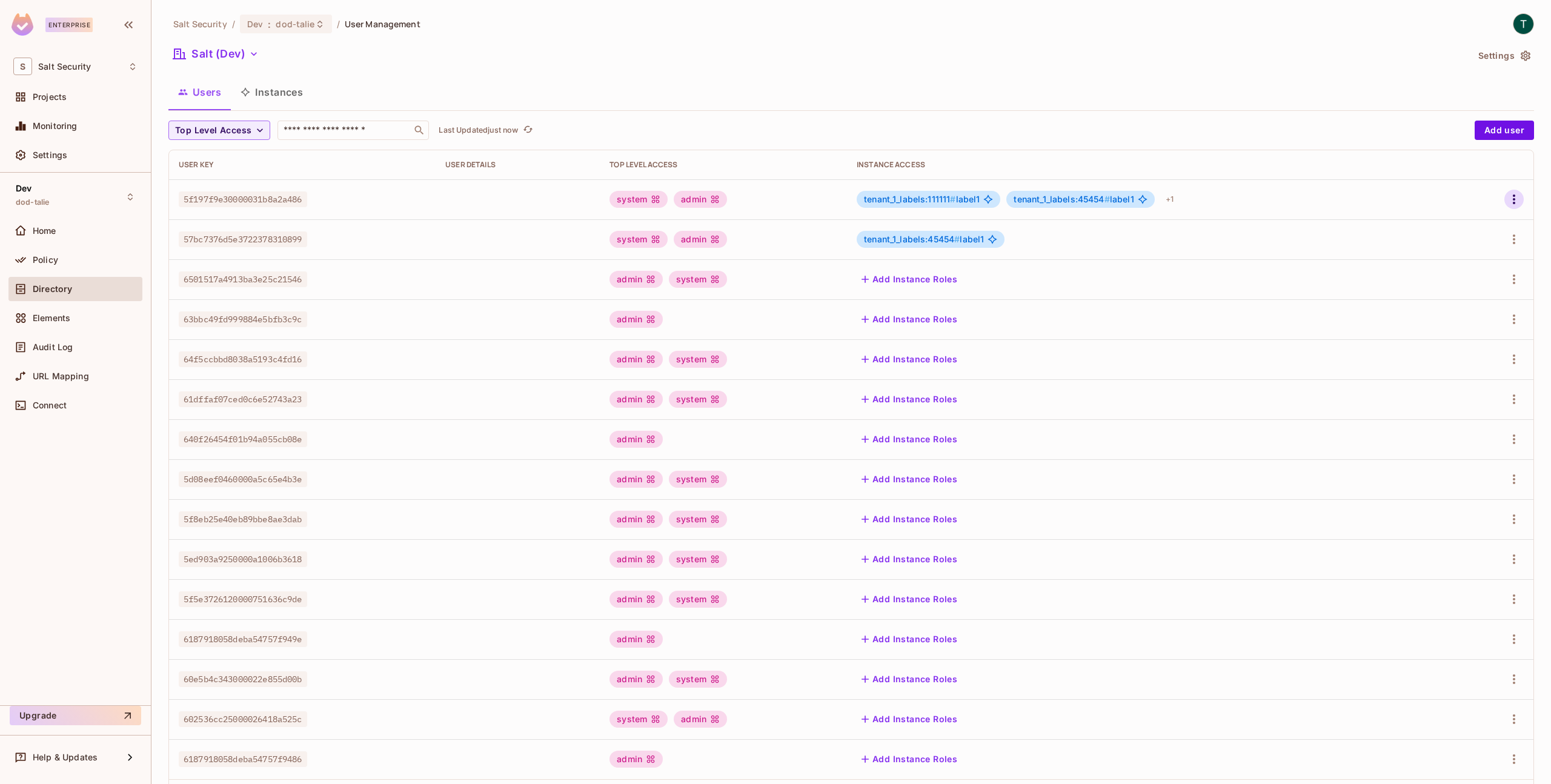
click at [1507, 204] on icon "button" at bounding box center [1514, 199] width 15 height 15
click at [1480, 231] on li "Edit" at bounding box center [1452, 227] width 107 height 26
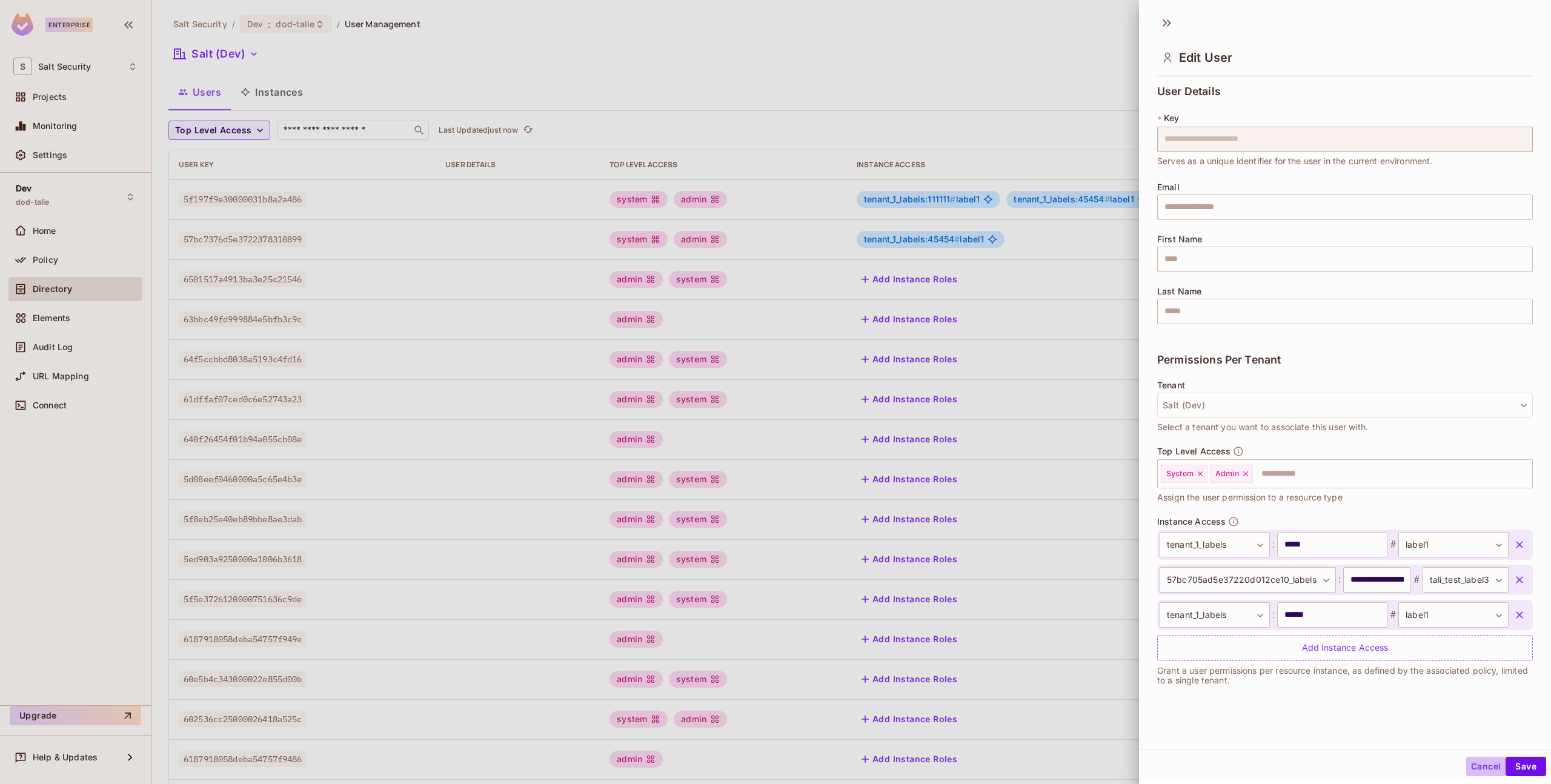
click at [1467, 767] on button "Cancel" at bounding box center [1486, 767] width 39 height 20
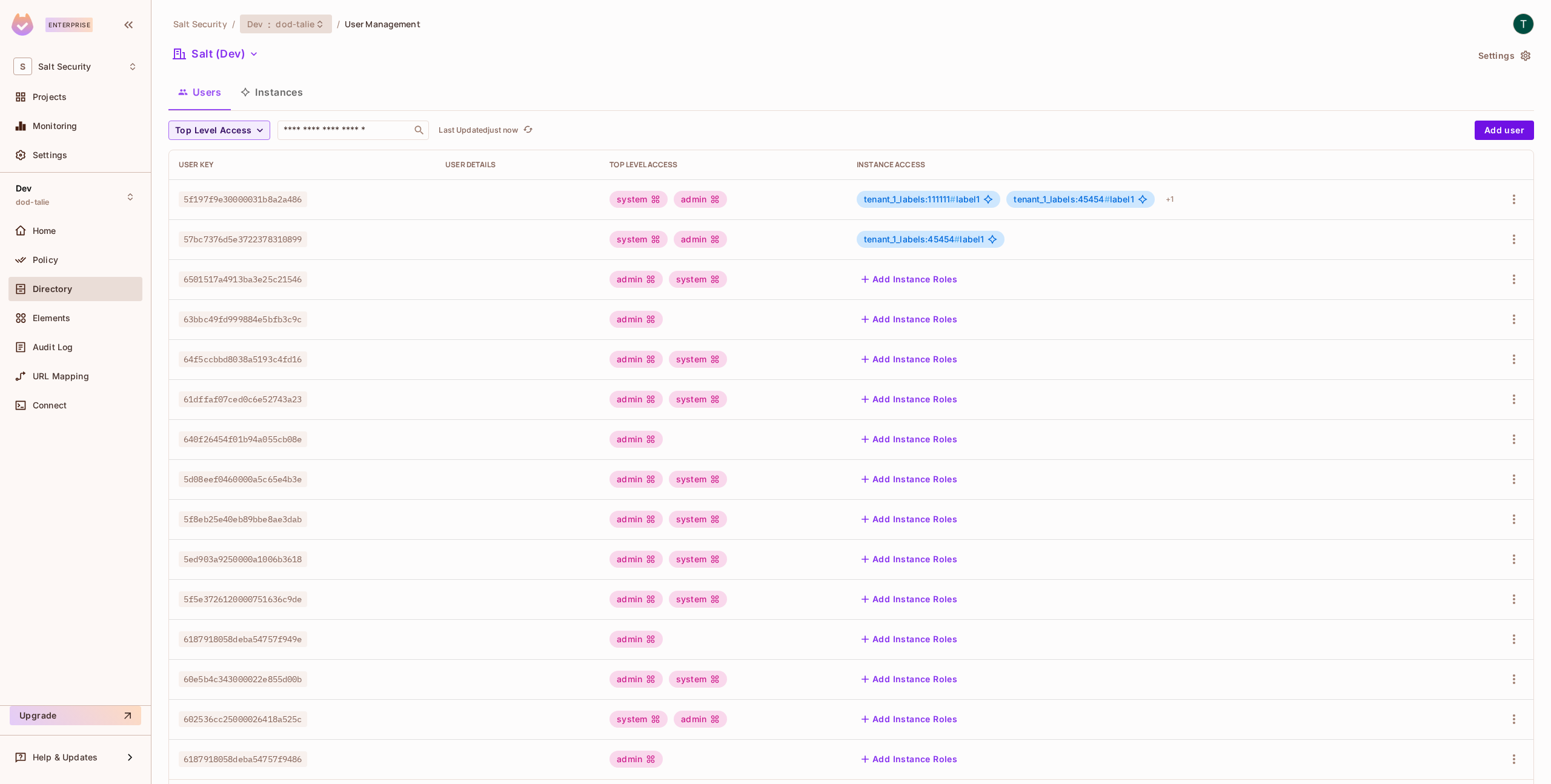
click at [291, 23] on span "dod-talie" at bounding box center [295, 24] width 39 height 12
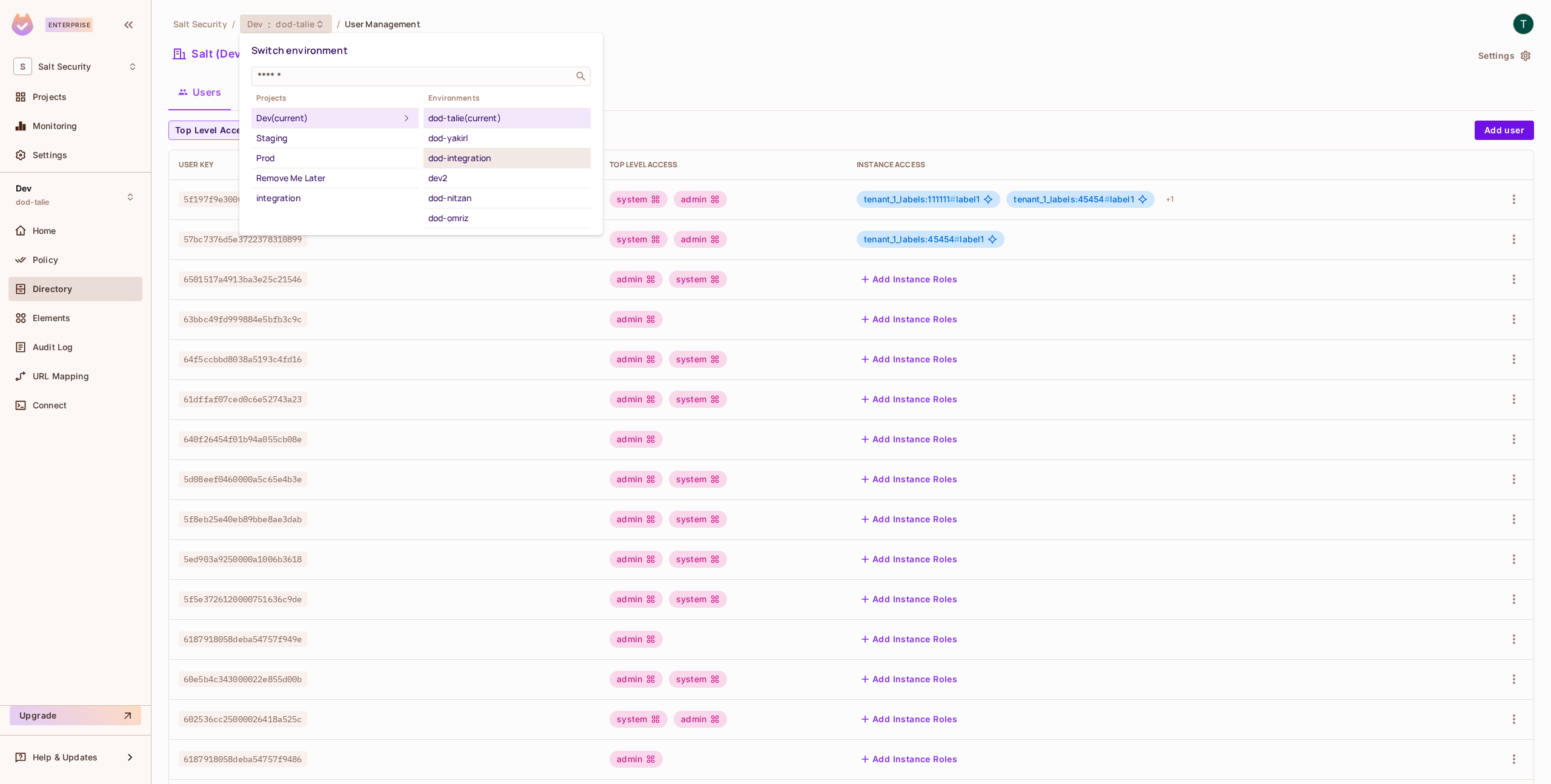
click at [495, 161] on div "dod-integration" at bounding box center [507, 158] width 158 height 15
